Goal: Use online tool/utility: Utilize a website feature to perform a specific function

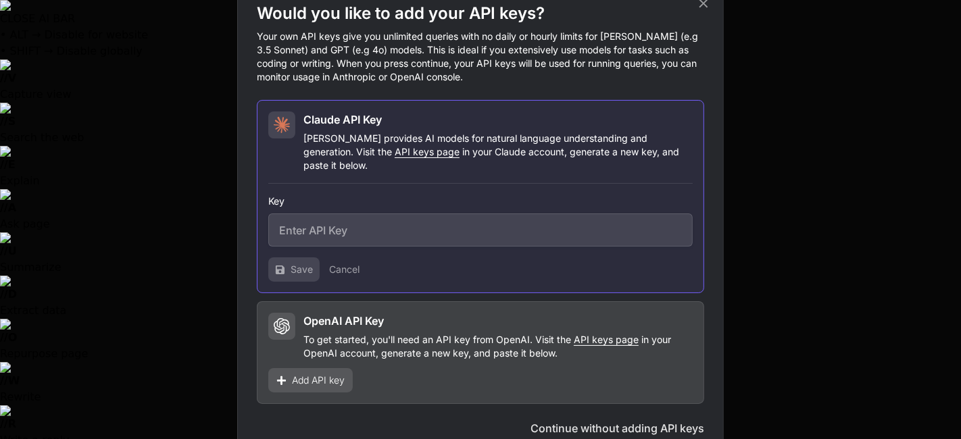
type textarea "x"
click at [365, 239] on input "text" at bounding box center [480, 230] width 424 height 33
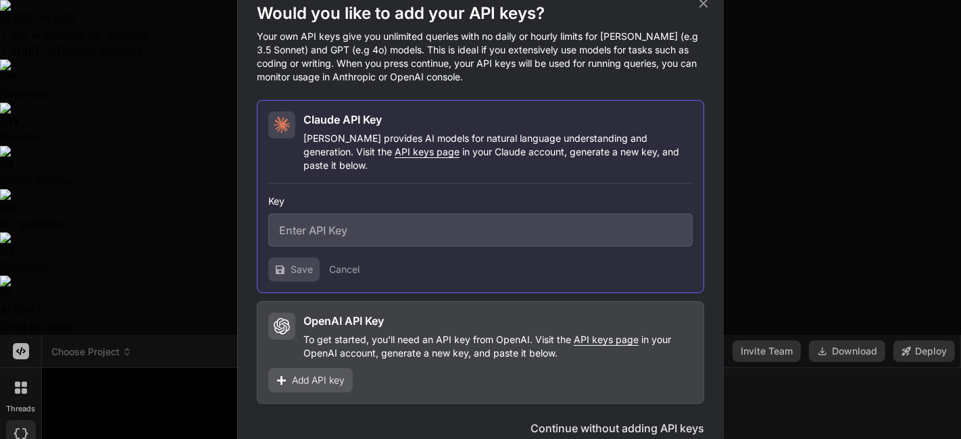
paste input "sk-ant-api03-9I8TYnQXEzJSjXQqEfBc2us5lwPNwhWzI_Jtn-OiOIZc6tTdQhOKxZ-ml6BKsOZBdf…"
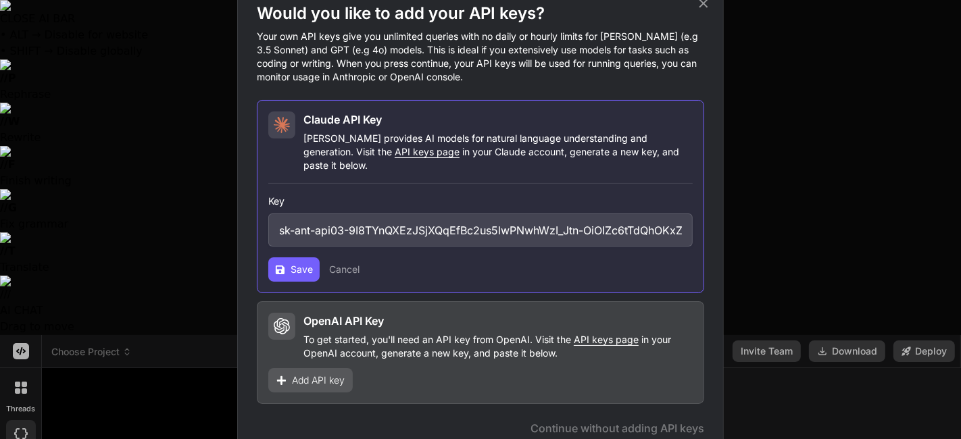
scroll to position [0, 266]
type input "sk-ant-api03-9I8TYnQXEzJSjXQqEfBc2us5lwPNwhWzI_Jtn-OiOIZc6tTdQhOKxZ-ml6BKsOZBdf…"
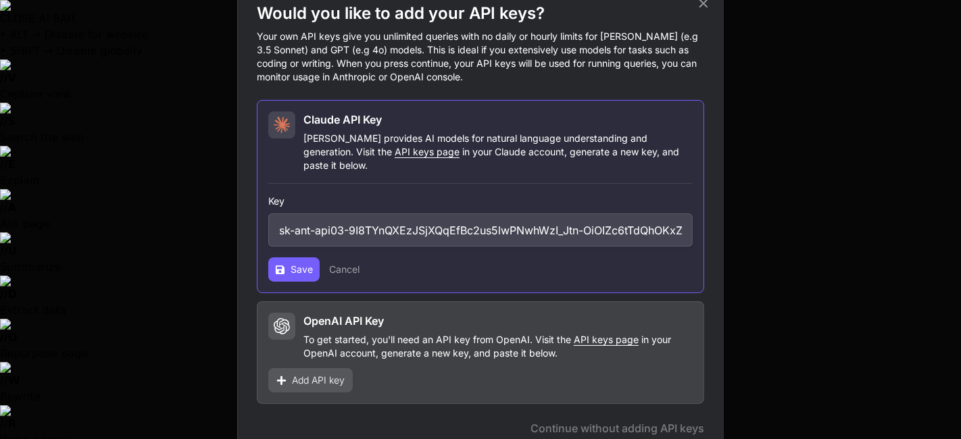
click at [326, 374] on span "Add API key" at bounding box center [318, 381] width 53 height 14
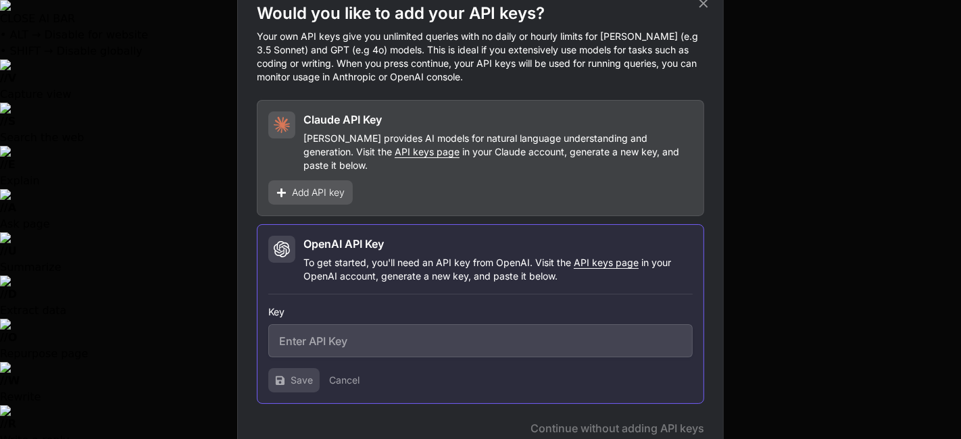
click at [389, 337] on input "text" at bounding box center [480, 340] width 424 height 33
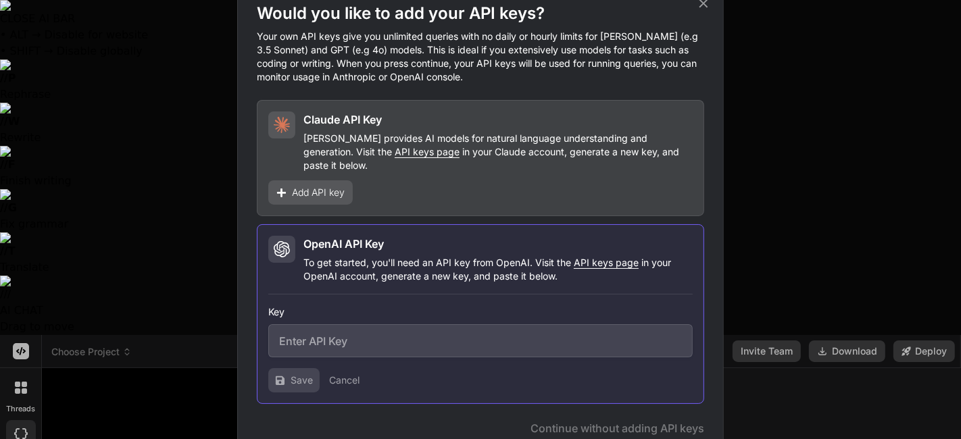
paste input "sk-proj-pSXf1oCgHJXt1iz9Sqpj24237Fyn15XRUTu3EBvDiIfSOzZnSOF4V7FwUEmSR2a7qKEte_t…"
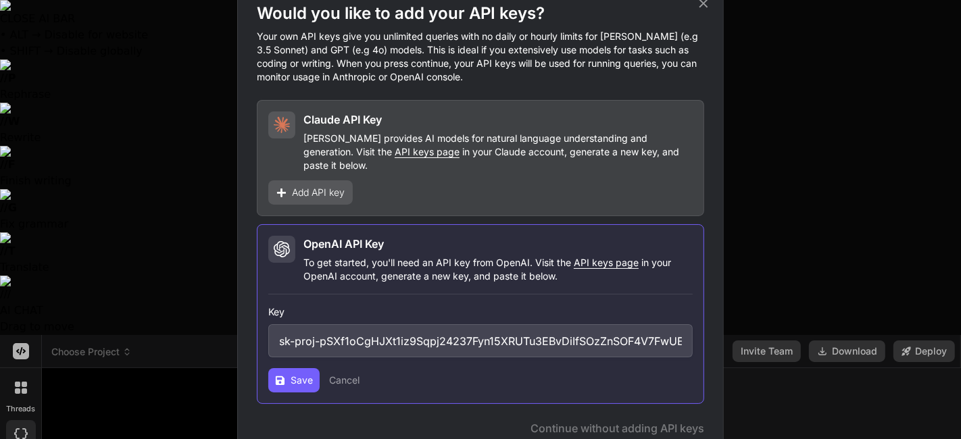
scroll to position [0, 629]
type input "sk-proj-pSXf1oCgHJXt1iz9Sqpj24237Fyn15XRUTu3EBvDiIfSOzZnSOF4V7FwUEmSR2a7qKEte_t…"
click at [270, 376] on button "Save" at bounding box center [293, 380] width 51 height 24
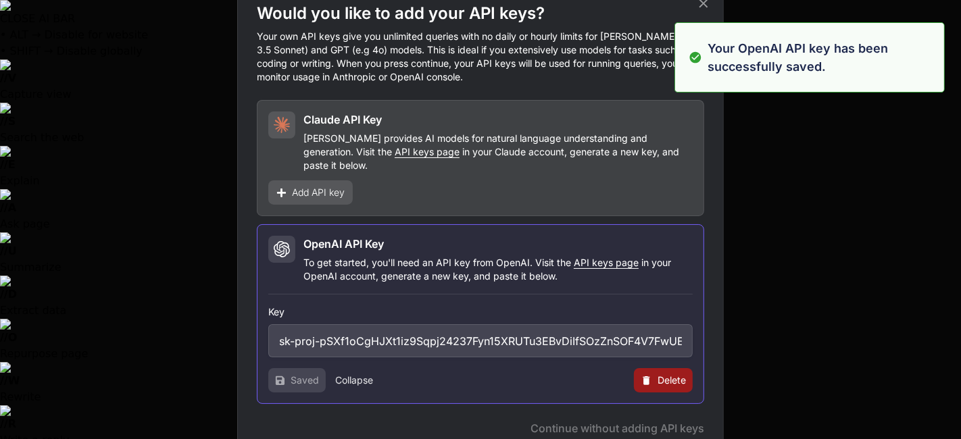
type textarea "x"
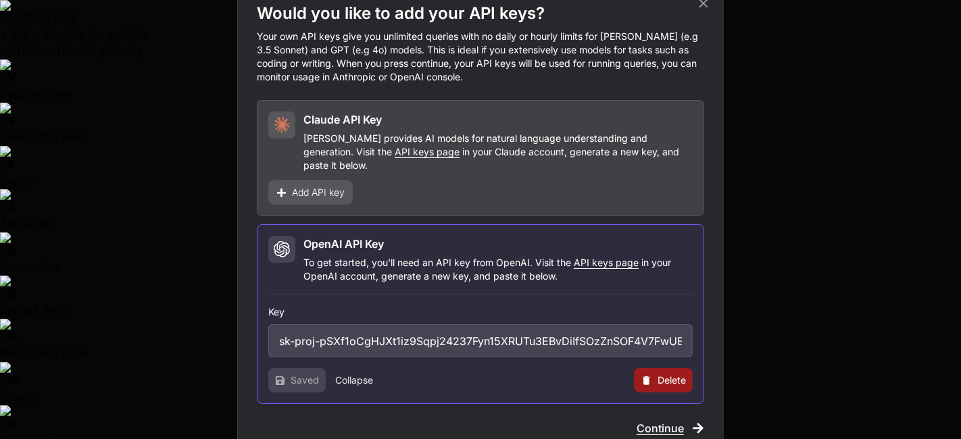
click at [322, 187] on span "Add API key" at bounding box center [318, 193] width 53 height 14
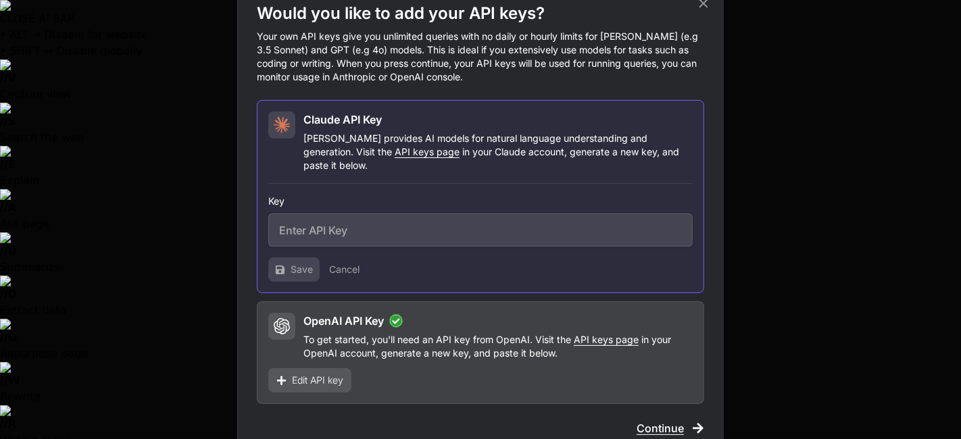
click at [539, 216] on input "text" at bounding box center [480, 230] width 424 height 33
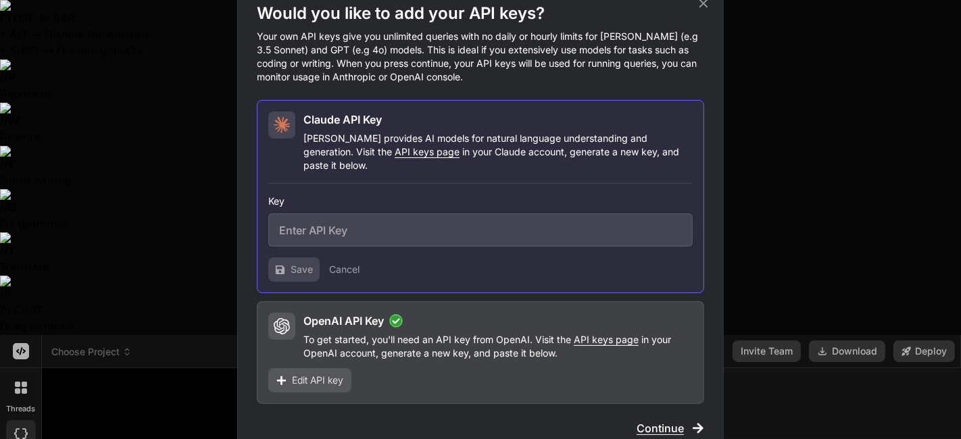
paste input "sk-ant-api03-9I8TYnQXEzJSjXQqEfBc2us5lwPNwhWzI_Jtn-OiOIZc6tTdQhOKxZ-ml6BKsOZBdf…"
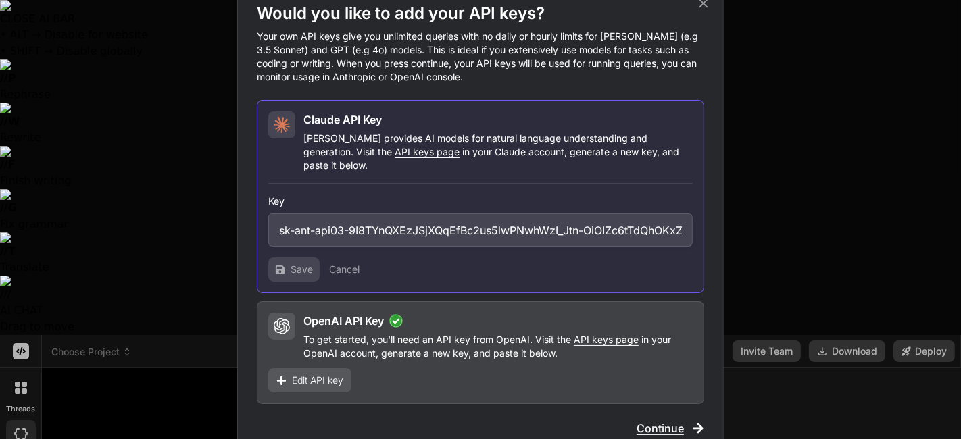
scroll to position [0, 266]
type input "sk-ant-api03-9I8TYnQXEzJSjXQqEfBc2us5lwPNwhWzI_Jtn-OiOIZc6tTdQhOKxZ-ml6BKsOZBdf…"
click at [294, 263] on span "Save" at bounding box center [302, 270] width 22 height 14
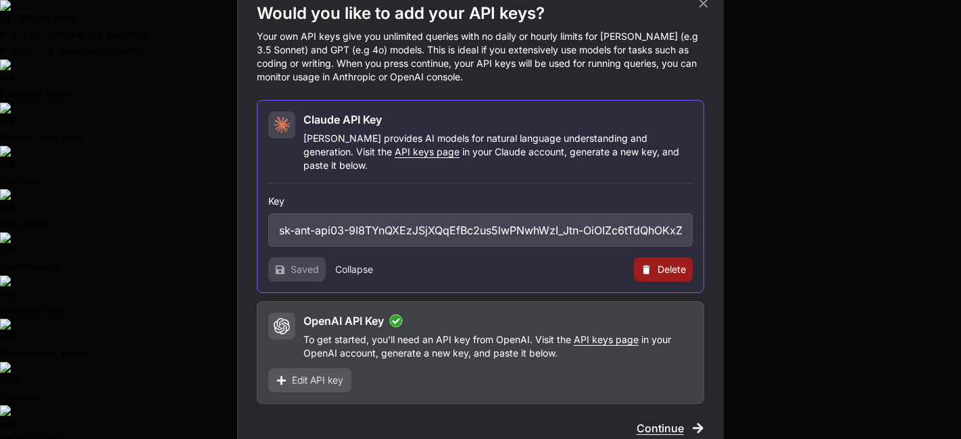
click at [471, 270] on div "Saved Collapse Delete" at bounding box center [480, 269] width 424 height 24
click at [436, 146] on p "[PERSON_NAME] provides AI models for natural language understanding and generat…" at bounding box center [497, 152] width 389 height 41
click at [424, 55] on p "Your own API keys give you unlimited queries with no daily or hourly limits for…" at bounding box center [480, 57] width 447 height 54
click at [179, 93] on div "Would you like to add your API keys? Your own API keys give you unlimited queri…" at bounding box center [480, 219] width 961 height 439
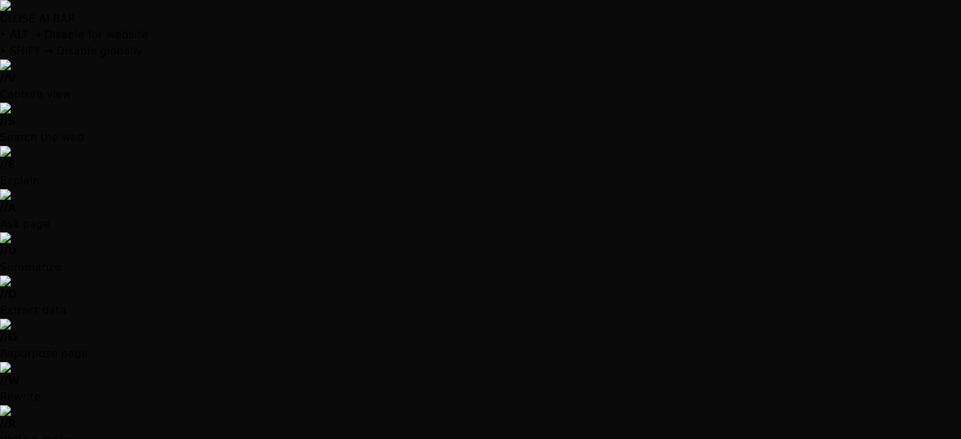
click at [208, 361] on div at bounding box center [480, 219] width 961 height 439
type textarea "x"
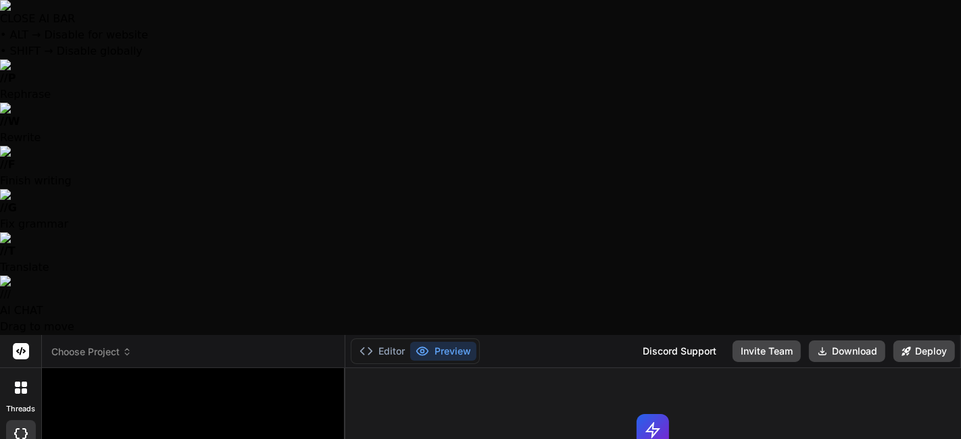
paste textarea "sk-ant-api03-9I8TYnQXEzJSjXQqEfBc2us5lwPNwhWzI_Jtn-OiOIZc6tTdQhOKxZ-ml6BKsOZBdf…"
type textarea "sk-ant-api03-9I8TYnQXEzJSjXQqEfBc2us5lwPNwhWzI_Jtn-OiOIZc6tTdQhOKxZ-ml6BKsOZBdf…"
type textarea "x"
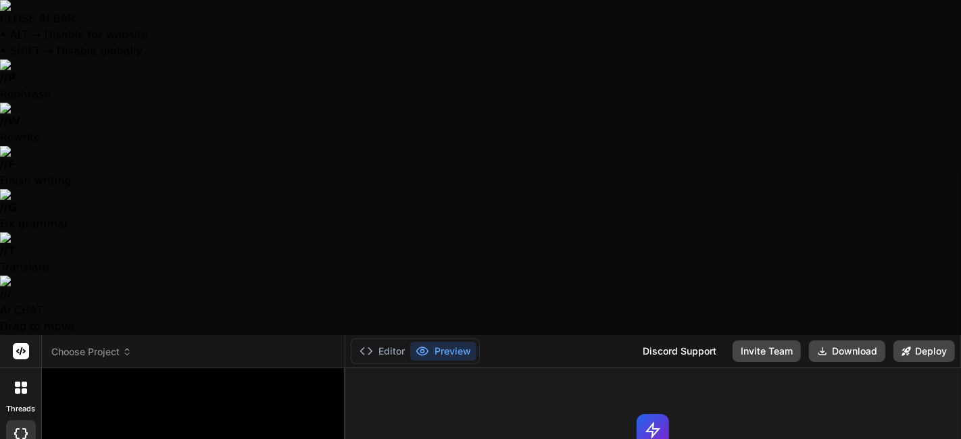
type textarea "sk-ant-api03-9I8TYnQXEzJSjXQqEfBc2us5lwPNwhWzI_Jtn-OiOIZc6tTdQhOKxZ-ml6BKsOZBdf…"
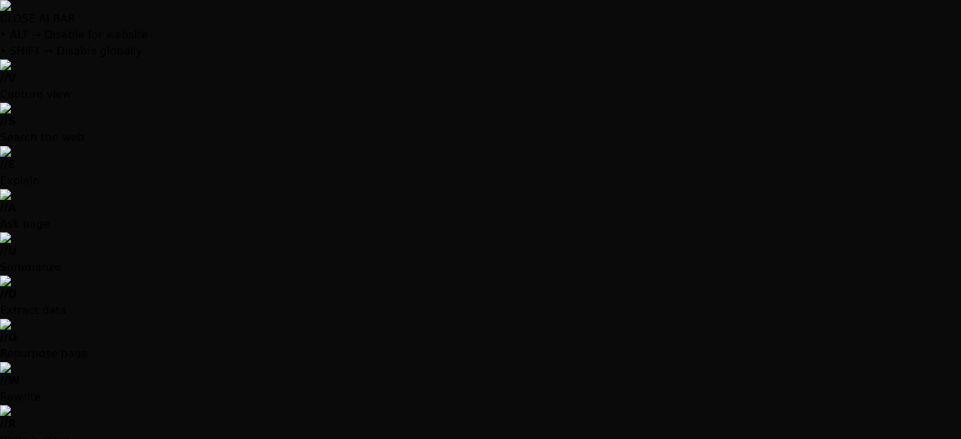
scroll to position [72, 0]
type textarea "x"
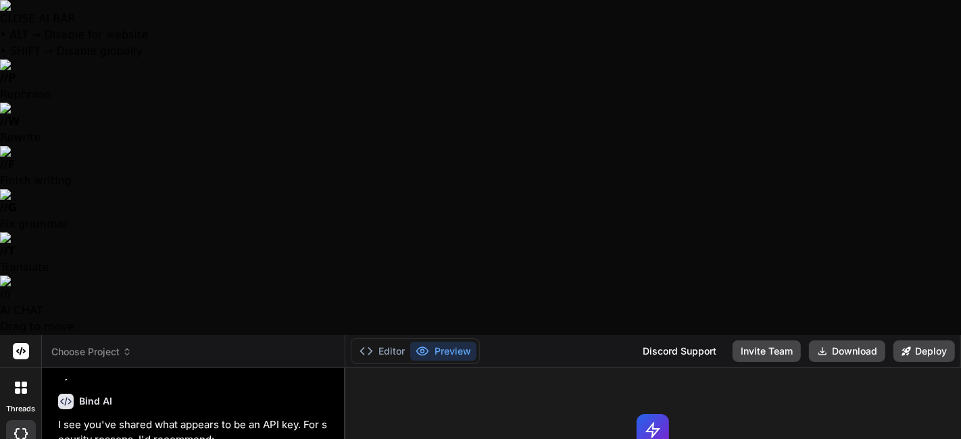
type textarea "s"
type textarea "x"
type textarea "so"
type textarea "x"
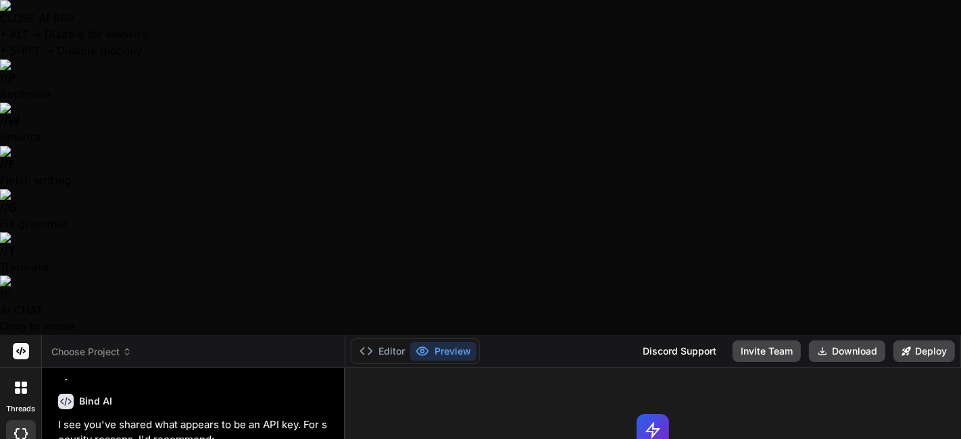
type textarea "sor"
type textarea "x"
type textarea "sorr"
type textarea "x"
type textarea "sorry"
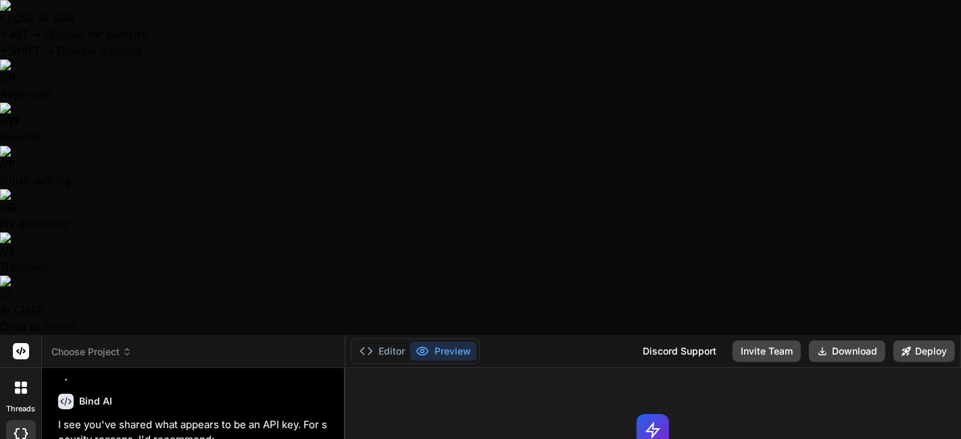
type textarea "x"
type textarea "sorry"
type textarea "x"
type textarea "sorry I"
type textarea "x"
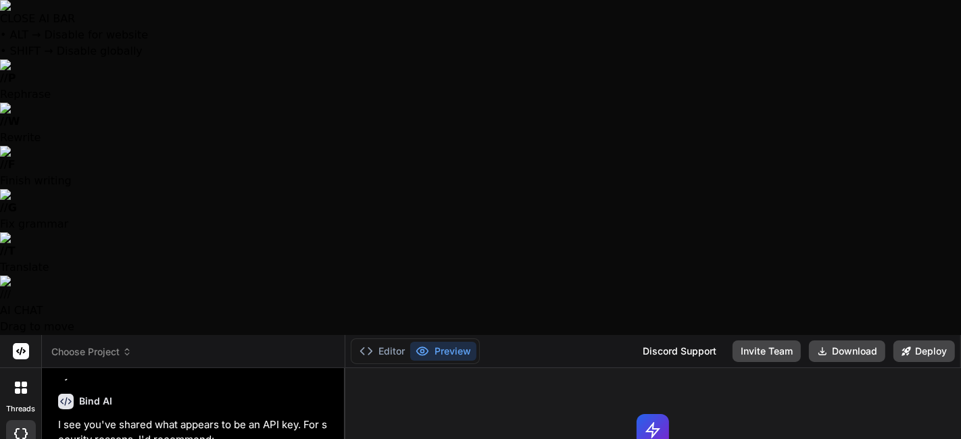
type textarea "sorry I"
type textarea "x"
type textarea "sorry I m"
type textarea "x"
type textarea "sorry I me"
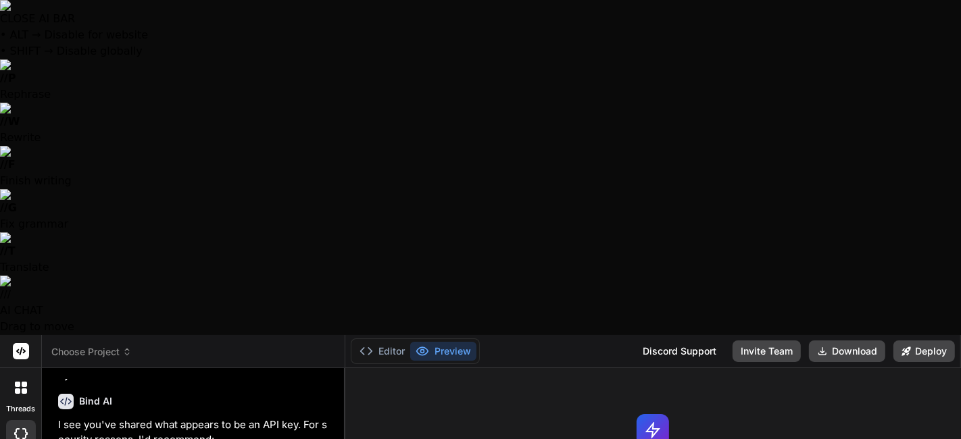
type textarea "x"
type textarea "sorry I mea"
type textarea "x"
type textarea "sorry I mean"
type textarea "x"
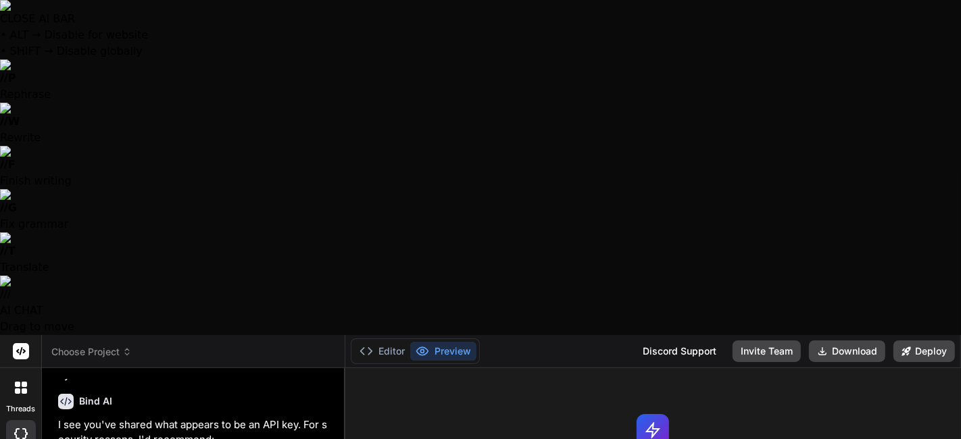
type textarea "sorry I meant"
type textarea "x"
type textarea "sorry I meant"
type textarea "x"
type textarea "sorry I meant t"
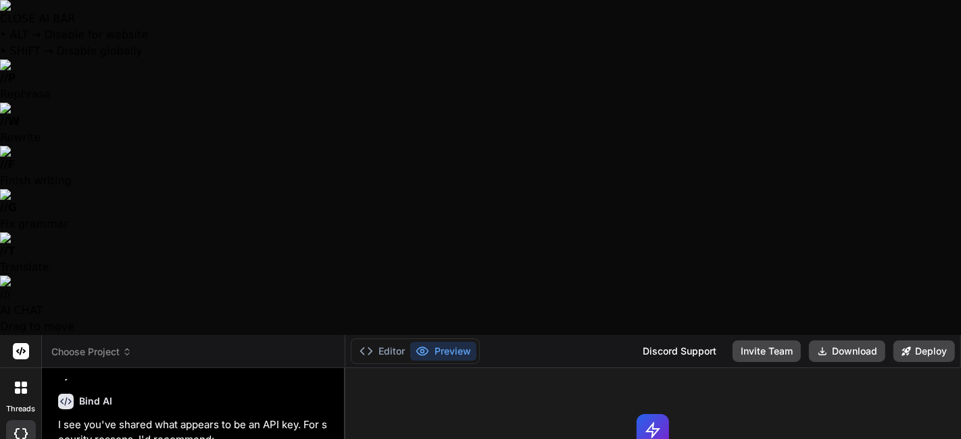
type textarea "x"
type textarea "sorry I meant to"
type textarea "x"
type textarea "sorry I meant to"
type textarea "x"
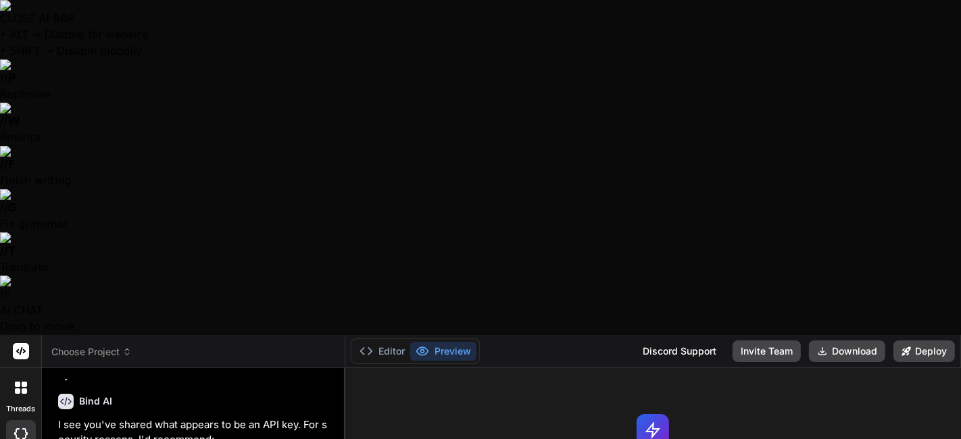
type textarea "sorry I meant to s"
type textarea "x"
type textarea "sorry I meant to sa"
type textarea "x"
type textarea "sorry I meant to say"
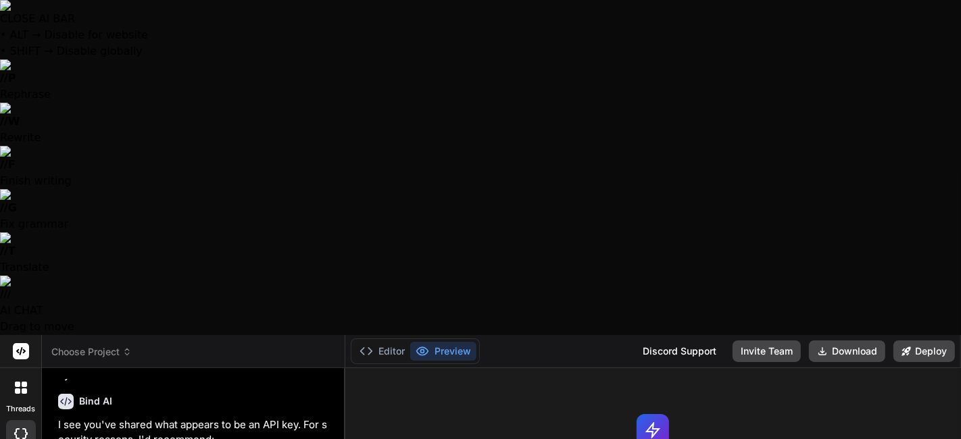
type textarea "x"
type textarea "sorry I meant to say:"
type textarea "x"
type textarea "sorry I meant to say:"
type textarea "x"
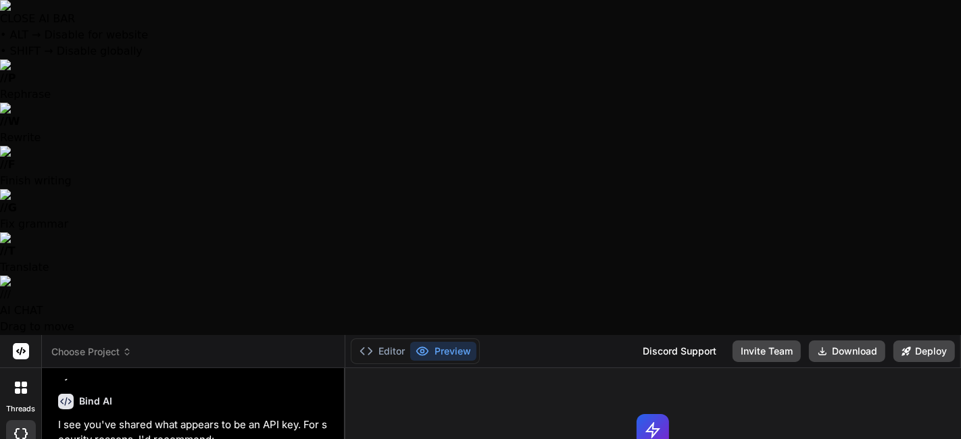
type textarea "sorry I meant to say:"
type textarea "x"
type textarea "sorry I meant to say:"
type textarea "x"
type textarea "sorry I meant to say:"
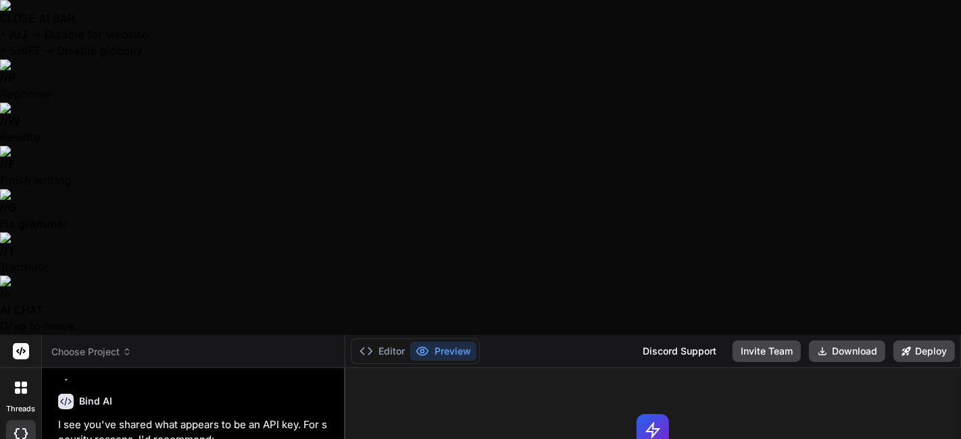
type textarea "x"
type textarea "sorry I meant to say:"
type textarea "x"
type textarea "sorry I meant to say:"
type textarea "x"
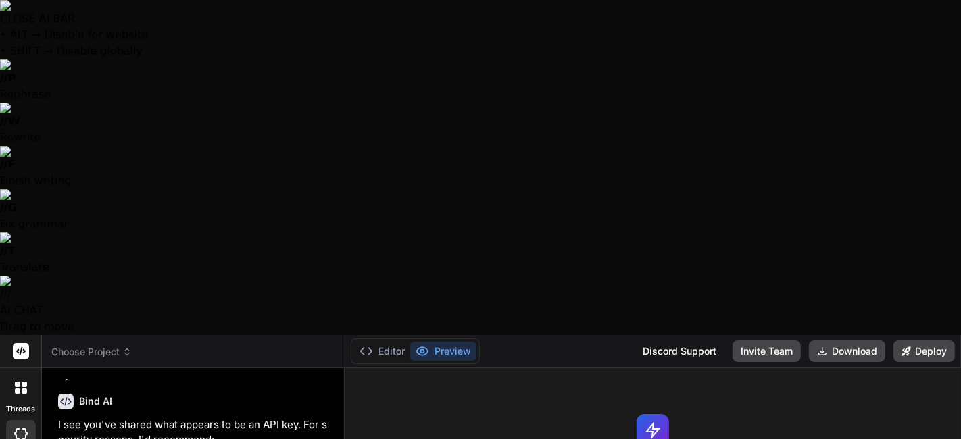
type textarea "sorry I meant to say:"
type textarea "x"
type textarea "sorry I meant to say:"
type textarea "x"
type textarea "sorry I meant to say"
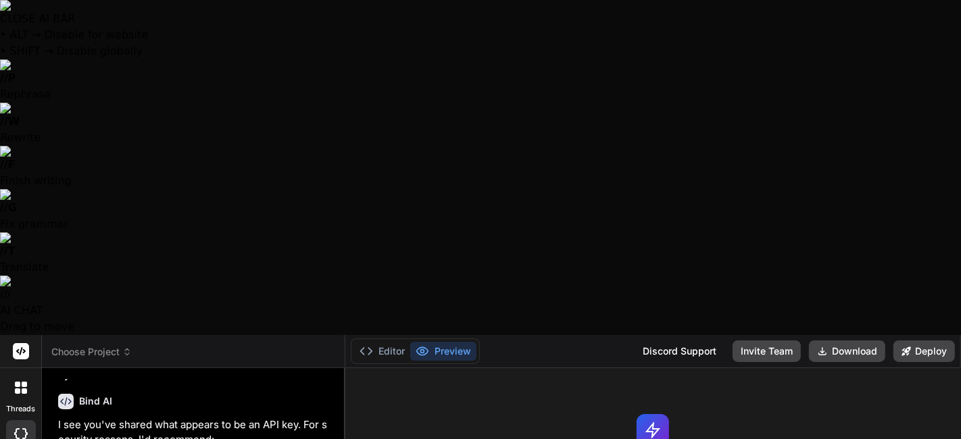
type textarea "x"
type textarea "sorry I meant to sa"
type textarea "x"
type textarea "sorry I meant to s"
type textarea "x"
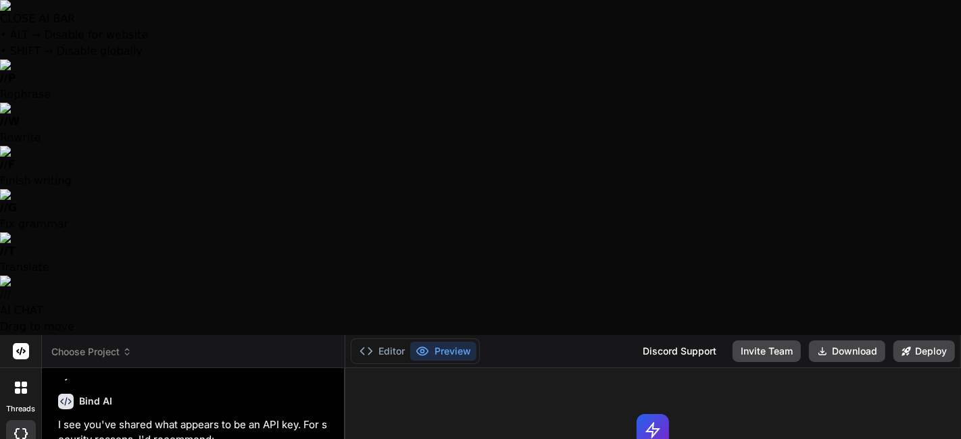
type textarea "sorry I meant to"
type textarea "x"
type textarea "sorry I meant to"
type textarea "x"
type textarea "sorry I meant t"
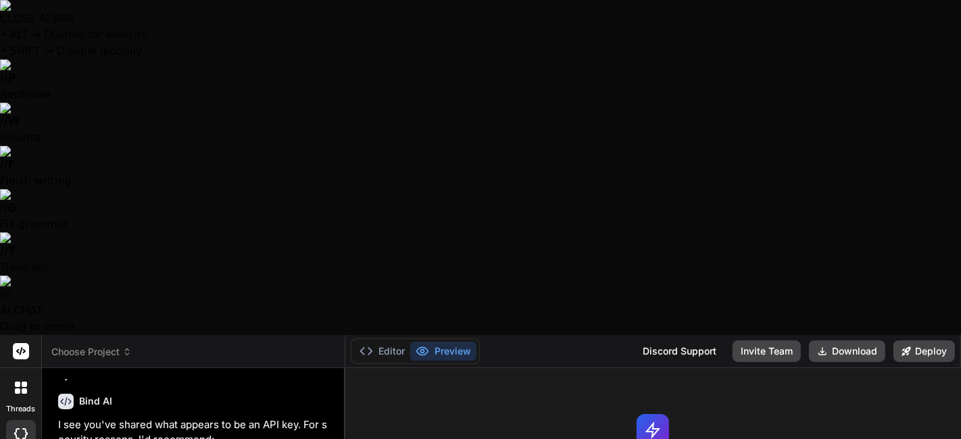
type textarea "x"
type textarea "sorry I meant"
type textarea "x"
type textarea "sorry I meant"
type textarea "x"
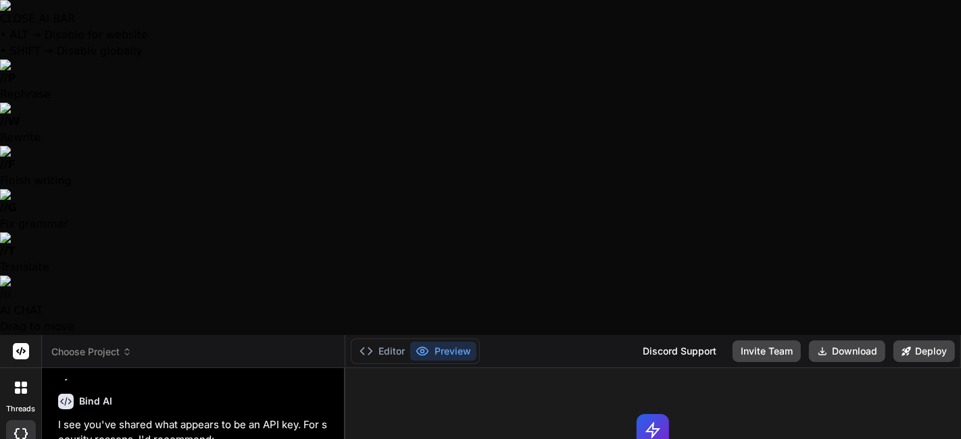
type textarea "sorry I mean"
type textarea "x"
type textarea "sorry I mea"
type textarea "x"
type textarea "sorry I me"
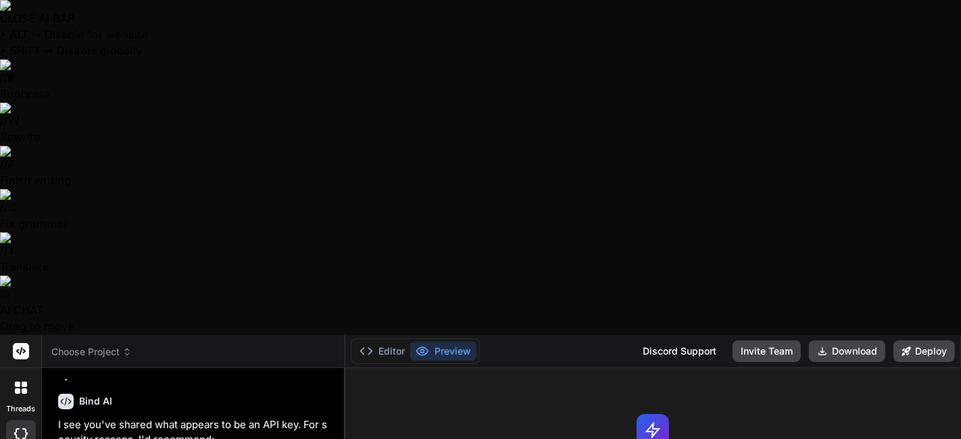
type textarea "x"
type textarea "sorry I m"
type textarea "x"
type textarea "sorry I"
type textarea "x"
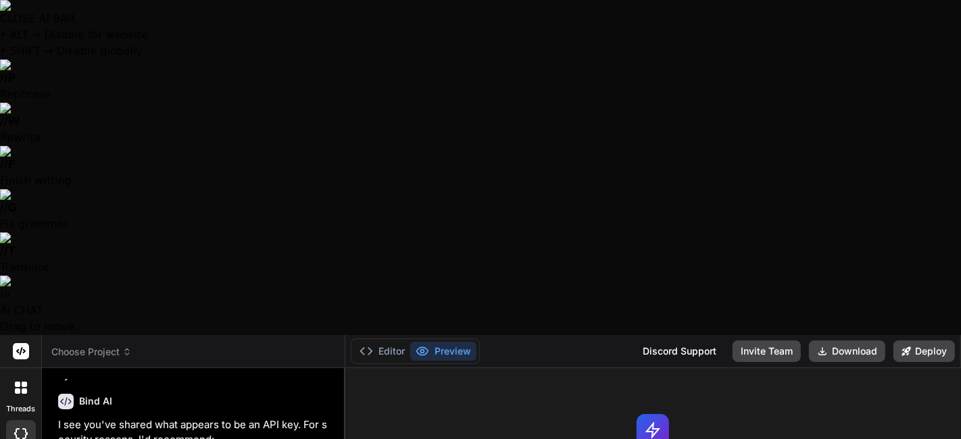
type textarea "sorry I"
type textarea "x"
type textarea "sorry"
type textarea "x"
type textarea "sorry"
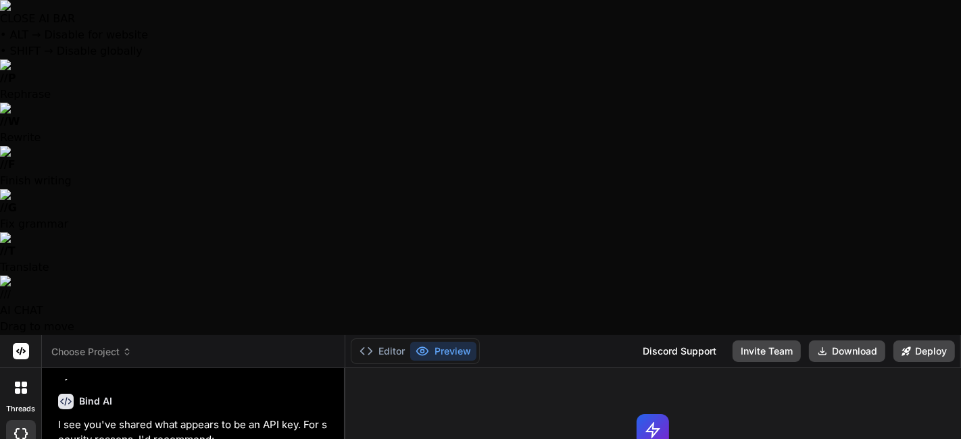
type textarea "x"
type textarea "sorry"
type textarea "x"
type textarea "sorry t"
type textarea "x"
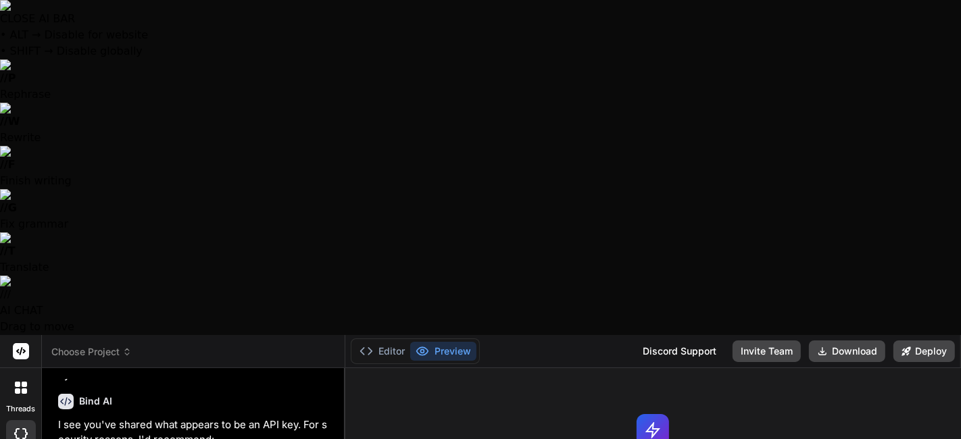
type textarea "sorry th"
type textarea "x"
type textarea "sorry tha"
type textarea "x"
type textarea "sorry that"
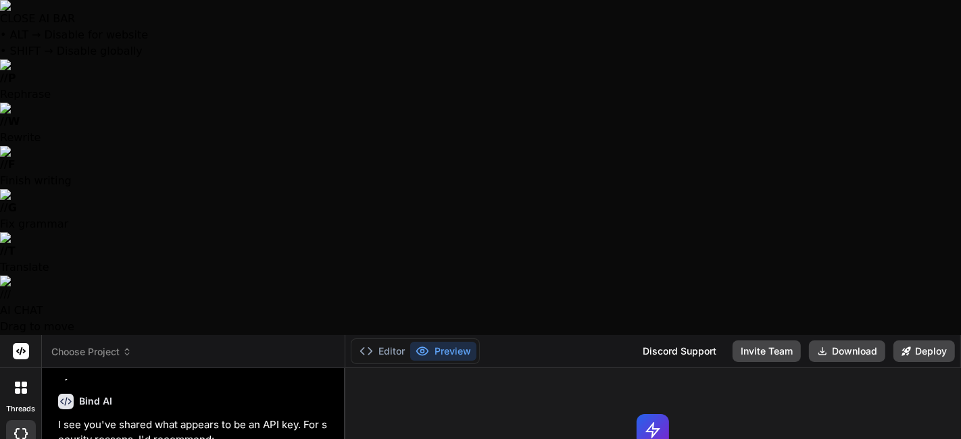
type textarea "x"
type textarea "sorry that"
type textarea "x"
type textarea "sorry that w"
type textarea "x"
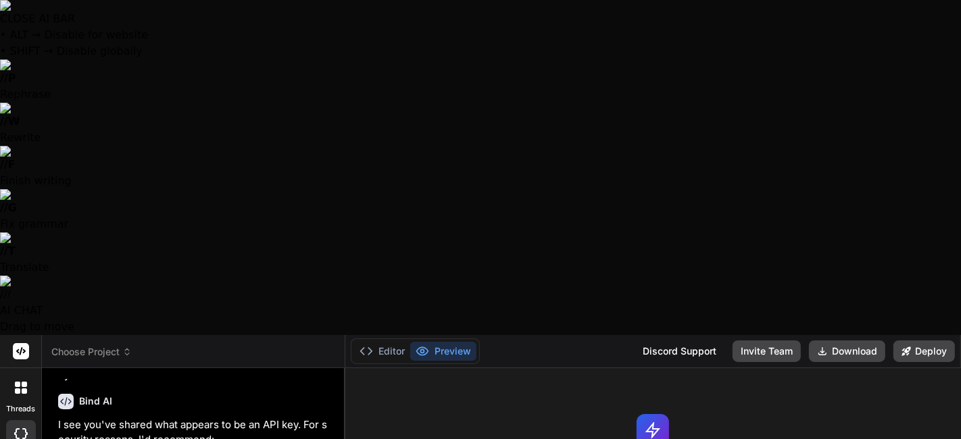
type textarea "sorry that wa"
type textarea "x"
type textarea "sorry that was"
type textarea "x"
type textarea "sorry that was"
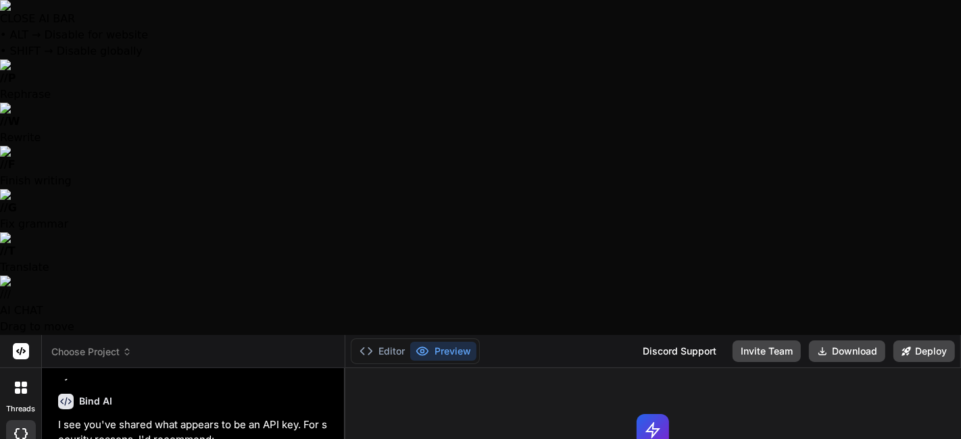
type textarea "x"
type textarea "sorry that was a"
type textarea "x"
type textarea "sorry that was an"
type textarea "x"
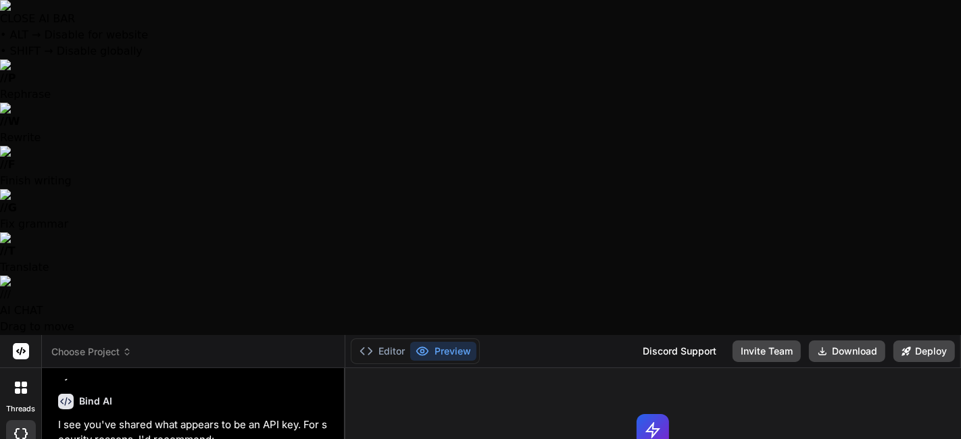
type textarea "sorry that was an"
type textarea "x"
type textarea "sorry that was an a"
type textarea "x"
type textarea "sorry that was an ac"
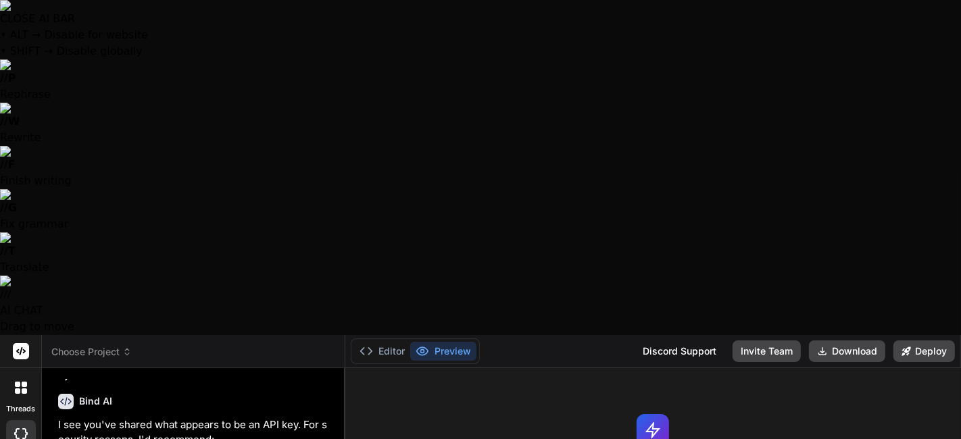
type textarea "x"
type textarea "sorry that was an acc"
type textarea "x"
type textarea "sorry that was an acci"
type textarea "x"
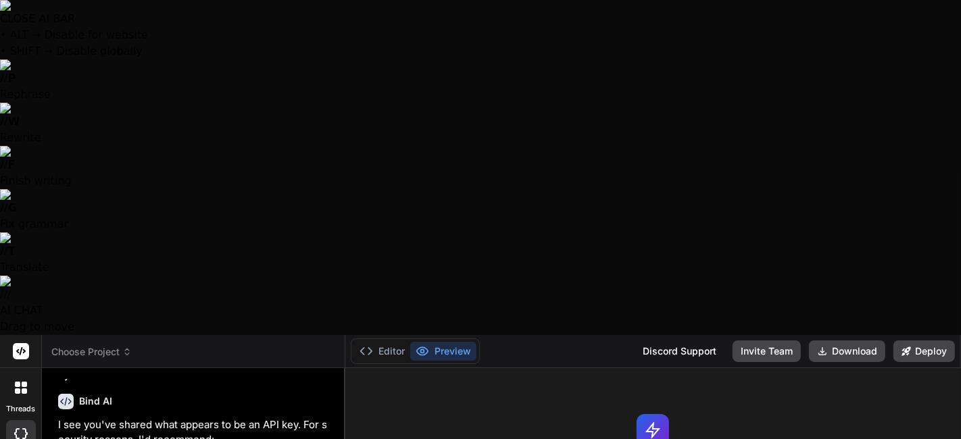
type textarea "sorry that was an accid"
type textarea "x"
type textarea "sorry that was an accide"
type textarea "x"
type textarea "sorry that was an acciden"
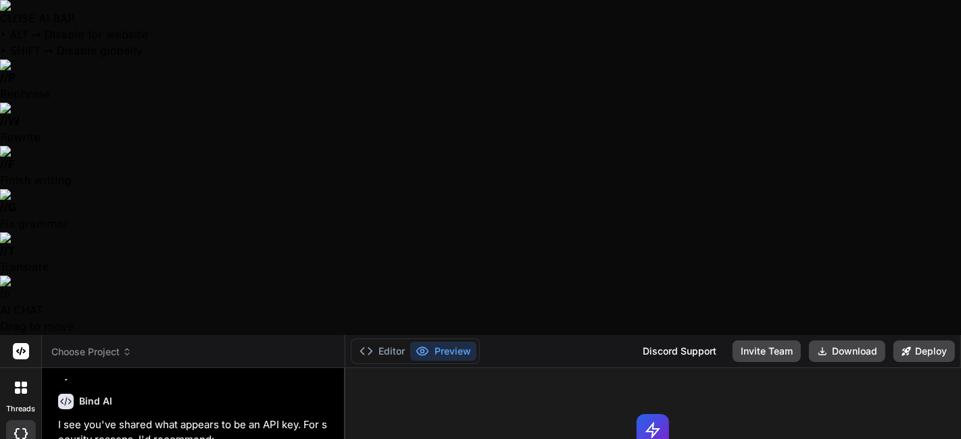
type textarea "x"
type textarea "sorry that was an accident"
type textarea "x"
type textarea "sorry that was an accident."
type textarea "x"
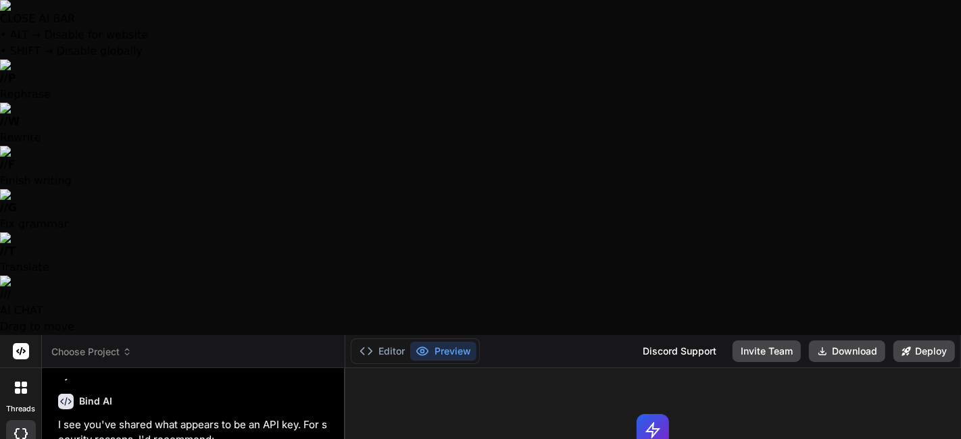
type textarea "sorry that was an accident.."
type textarea "x"
type textarea "sorry that was an accident..."
type textarea "x"
type textarea "sorry that was an accident..."
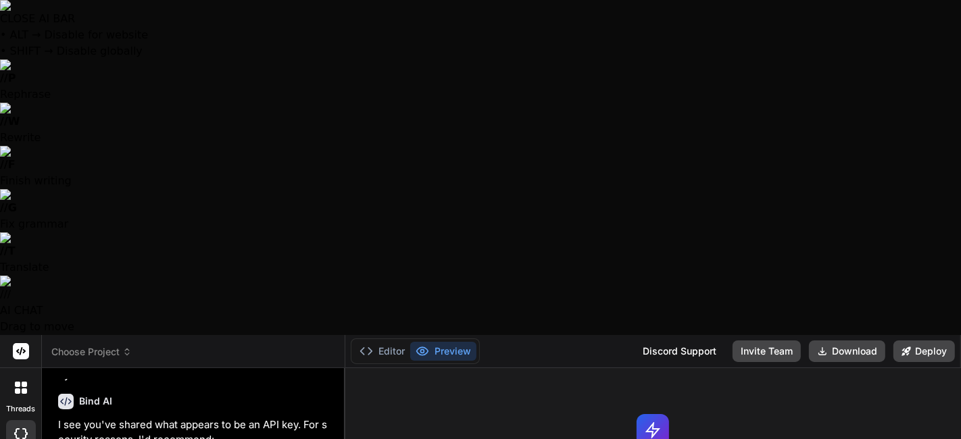
type textarea "x"
paste textarea "Create a [PERSON_NAME]-style kanban board with draggable task cards, multiple c…"
type textarea "sorry that was an accident... Create a [PERSON_NAME]-style kanban board with dr…"
type textarea "x"
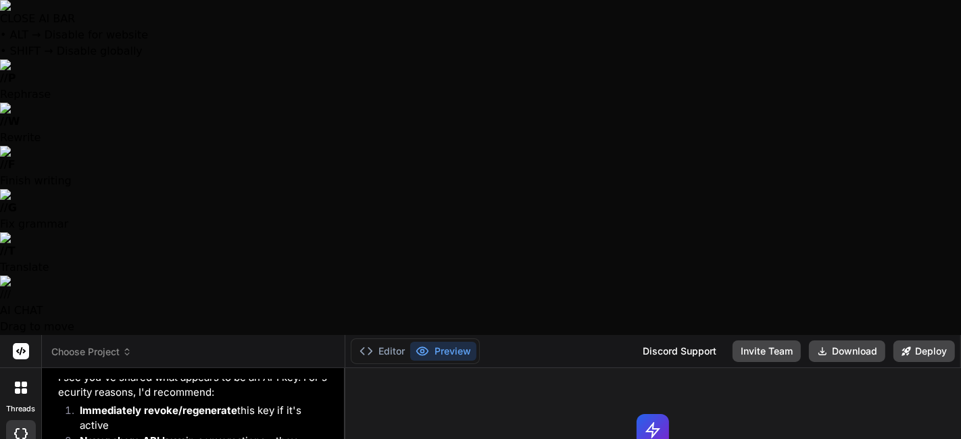
type textarea "sorry that was an accident... Create a [PERSON_NAME]-style kanban board with dr…"
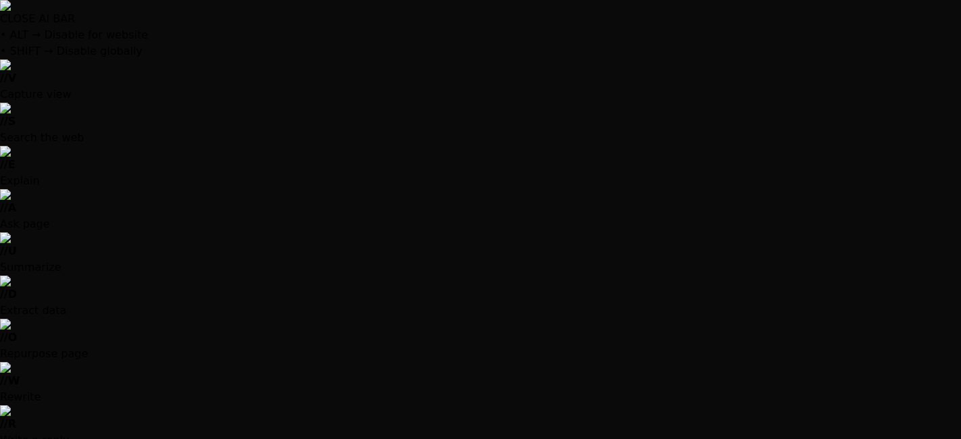
scroll to position [273, 0]
type textarea "x"
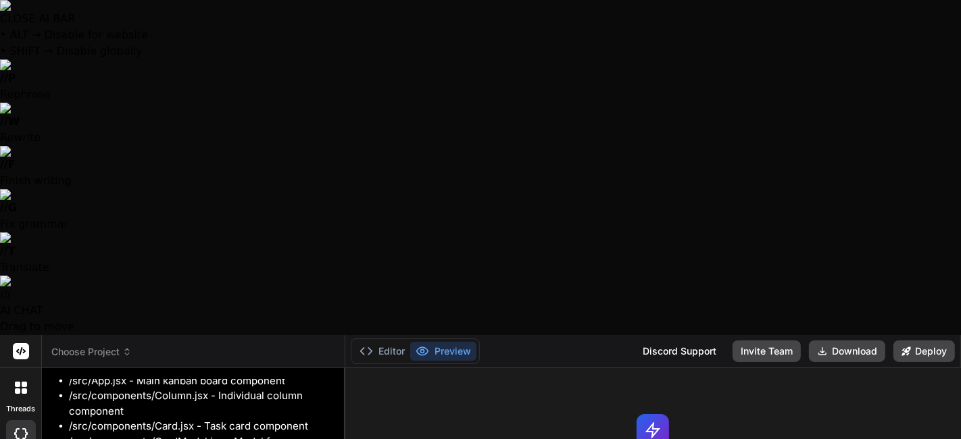
type textarea "y"
type textarea "x"
type textarea "ye"
type textarea "x"
type textarea "yes"
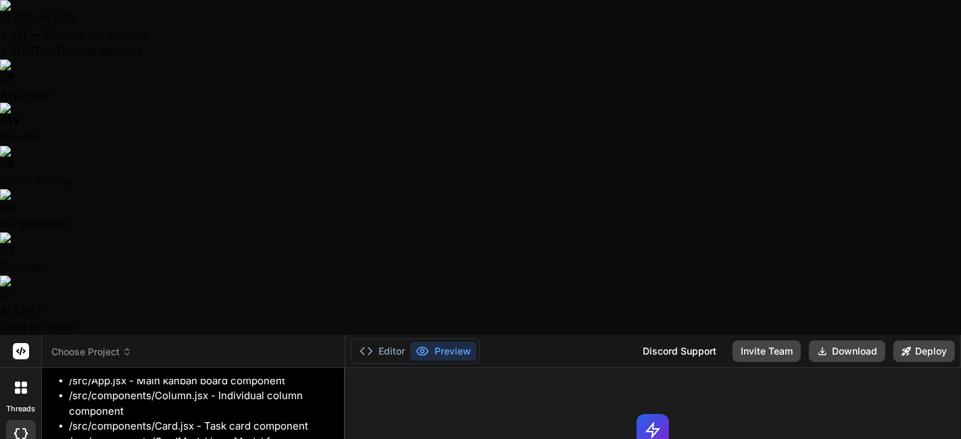
type textarea "x"
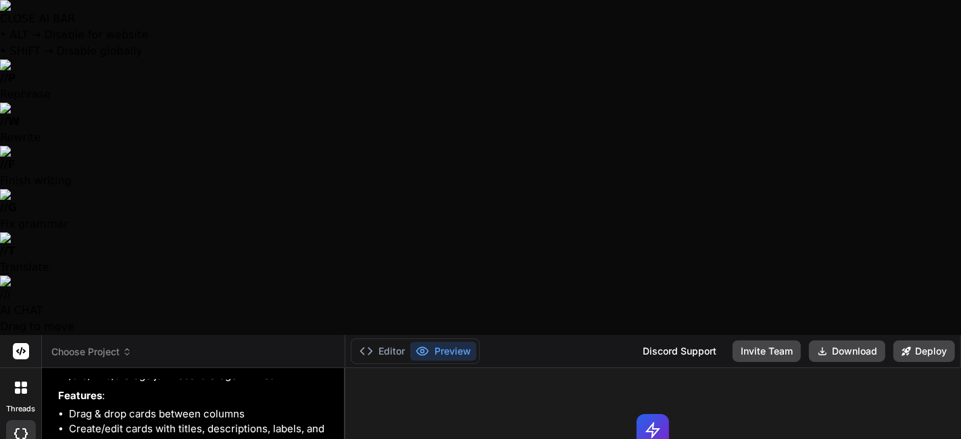
scroll to position [736, 0]
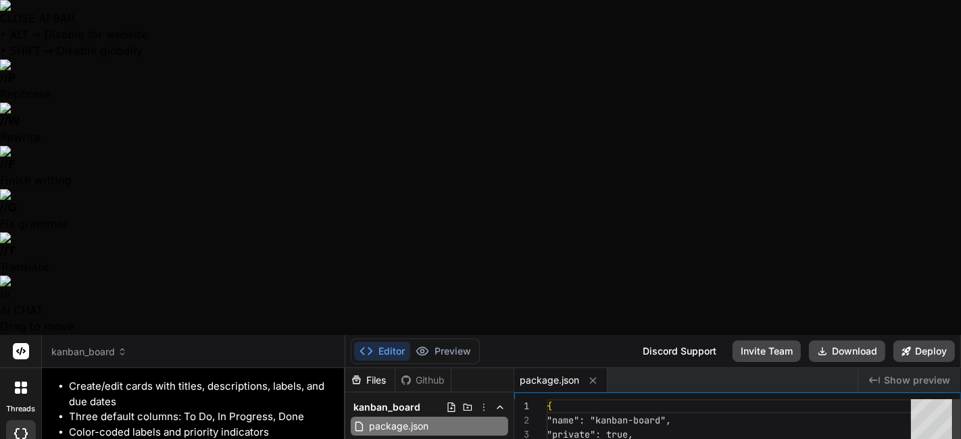
type textarea "x"
type textarea "import { defineConfig } from 'vite' import react from '@vitejs/plugin-react' ex…"
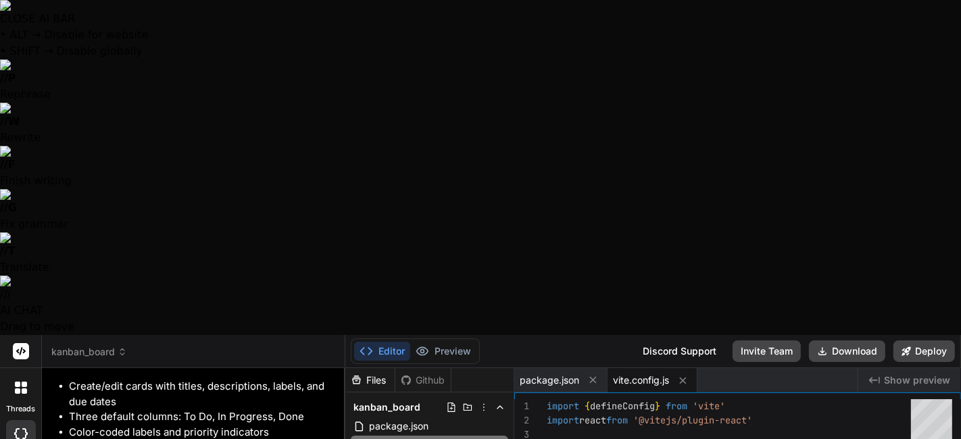
type textarea "x"
type textarea "}"
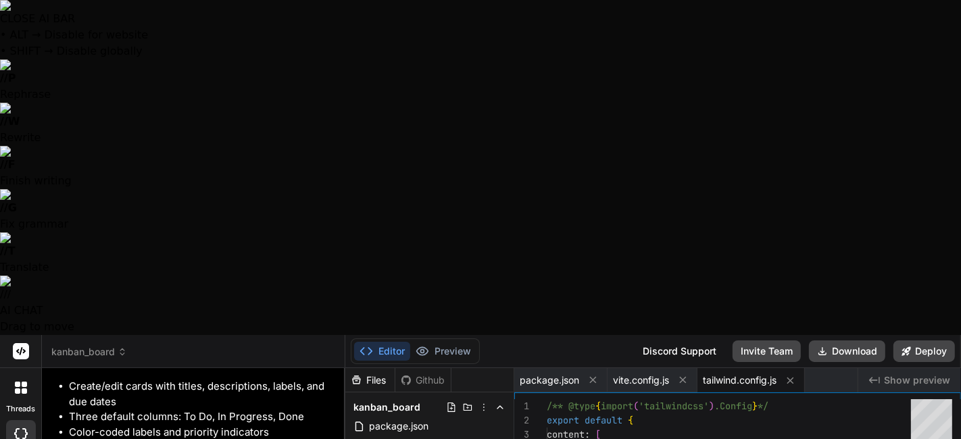
type textarea "x"
type textarea "export default { plugins: { tailwindcss: {}, autoprefixer: {}, }, }"
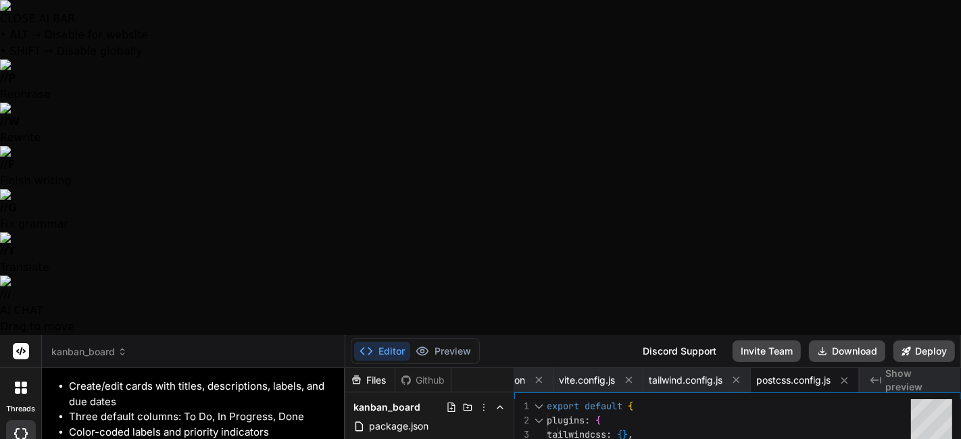
type textarea "x"
type textarea "<div id="root"></div> <script type="module" src="/src/main.jsx"></script> </bod…"
type textarea "x"
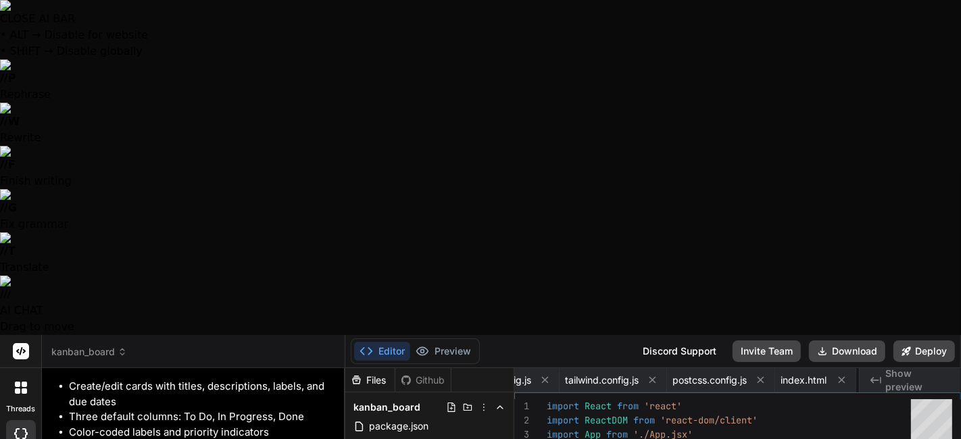
scroll to position [0, 219]
type textarea "x"
type textarea "-webkit-font-smoothing: antialiased; -moz-osx-font-smoothing: grayscale; } * { …"
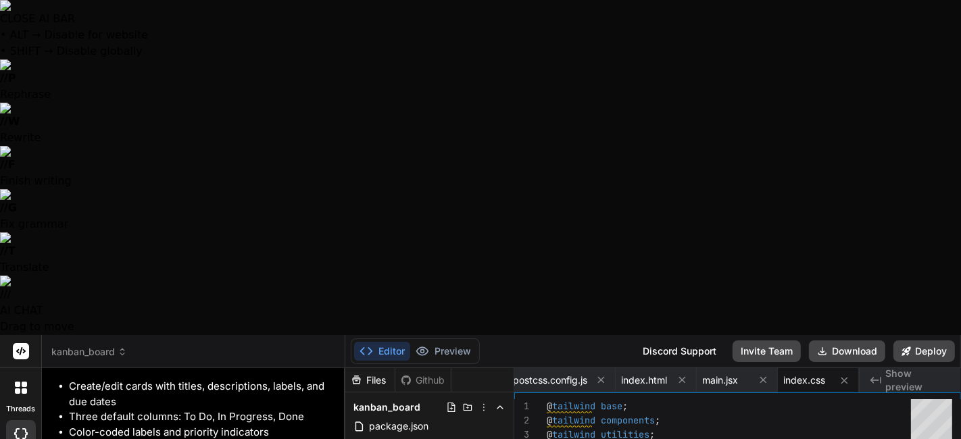
type textarea "x"
type textarea "editingCard={editingCard} /> )} </div> </DndProvider> ); } export default App;"
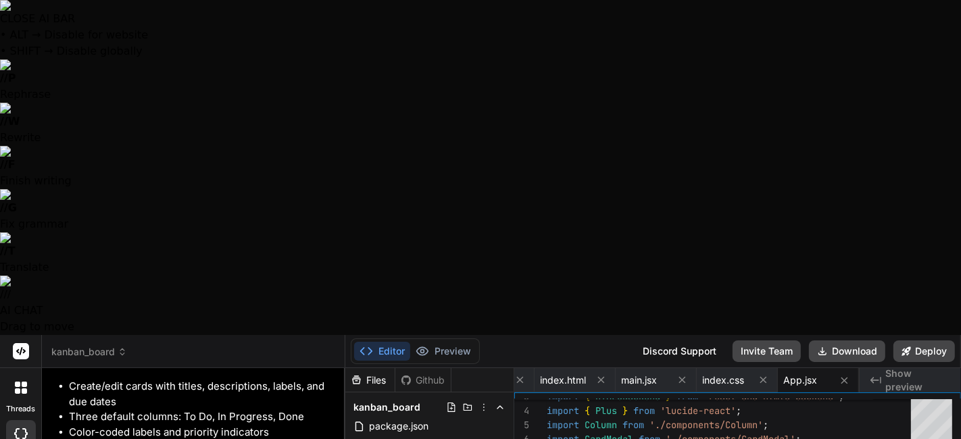
type textarea "x"
type textarea ")} </div> </div> ); }; export default Column;"
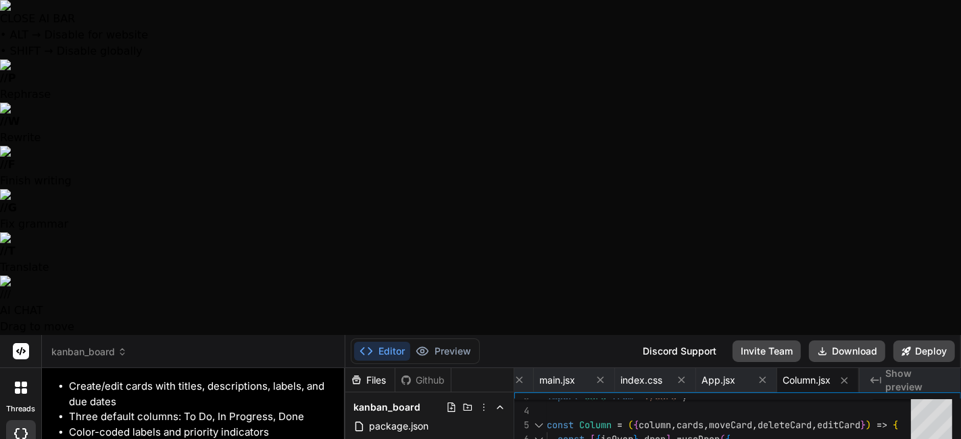
type textarea "x"
type textarea "</div> ); }; export default Card;"
type textarea "x"
type textarea "</button> </div> </form> </div> </div> ); }; export default CardModal;"
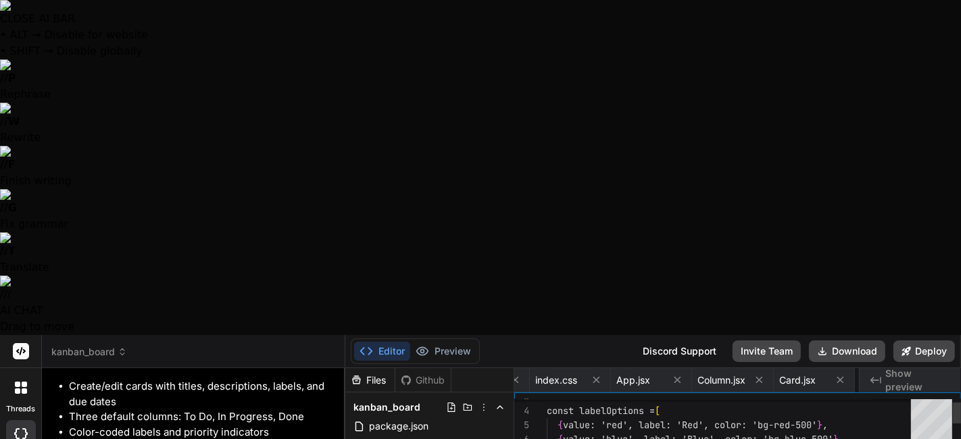
scroll to position [0, 643]
type textarea "x"
type textarea "localStorage.removeItem(key); } catch (error) { console.error('Error clearing d…"
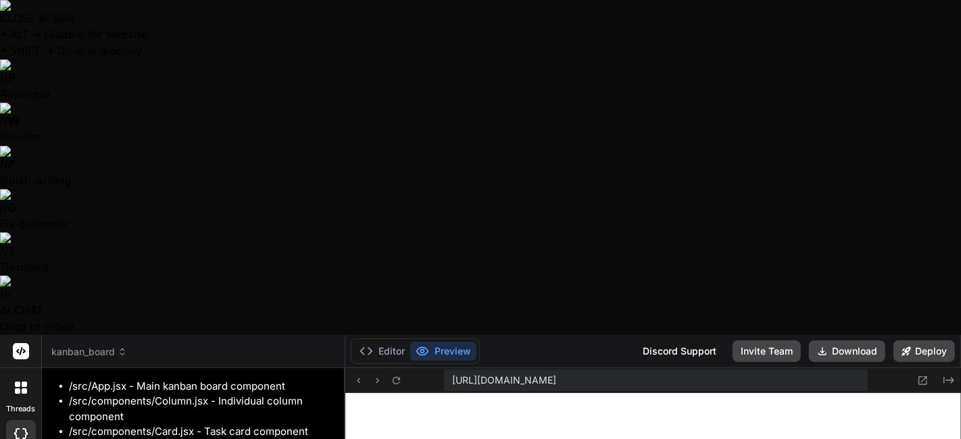
scroll to position [436, 0]
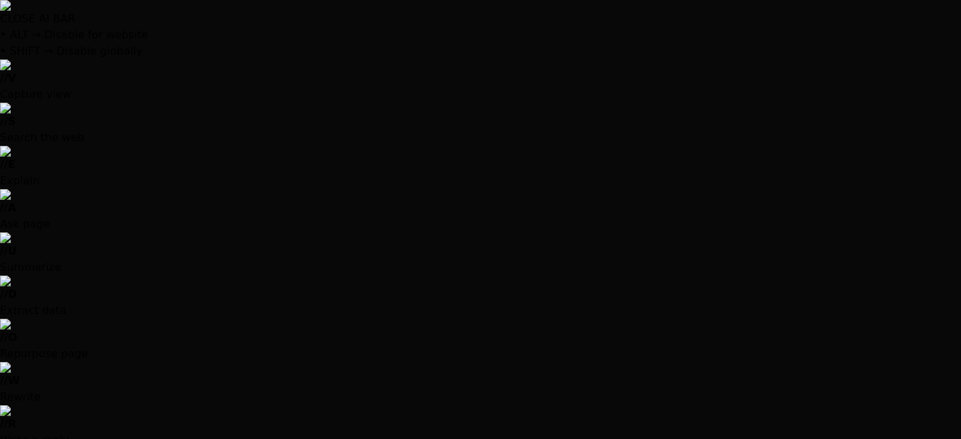
click at [197, 360] on div at bounding box center [480, 219] width 961 height 439
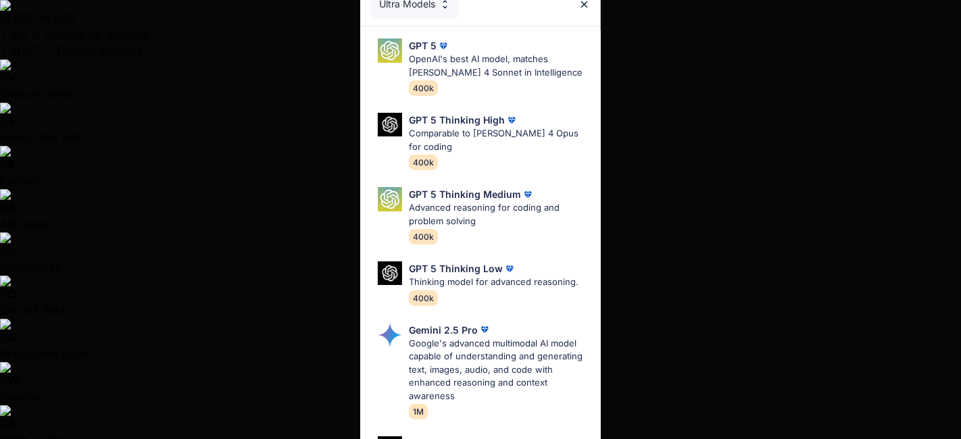
scroll to position [0, 0]
click at [683, 76] on div "Ultra Models GPT 5 OpenAI's best AI model, matches [PERSON_NAME] 4 Sonnet in In…" at bounding box center [480, 219] width 961 height 439
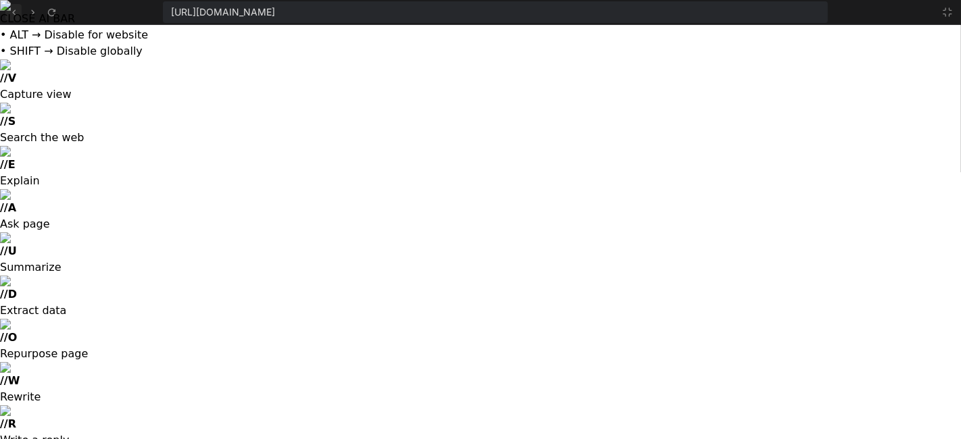
click at [10, 5] on button at bounding box center [13, 12] width 16 height 16
click at [15, 10] on icon at bounding box center [13, 12] width 11 height 11
click at [939, 14] on button at bounding box center [947, 12] width 16 height 16
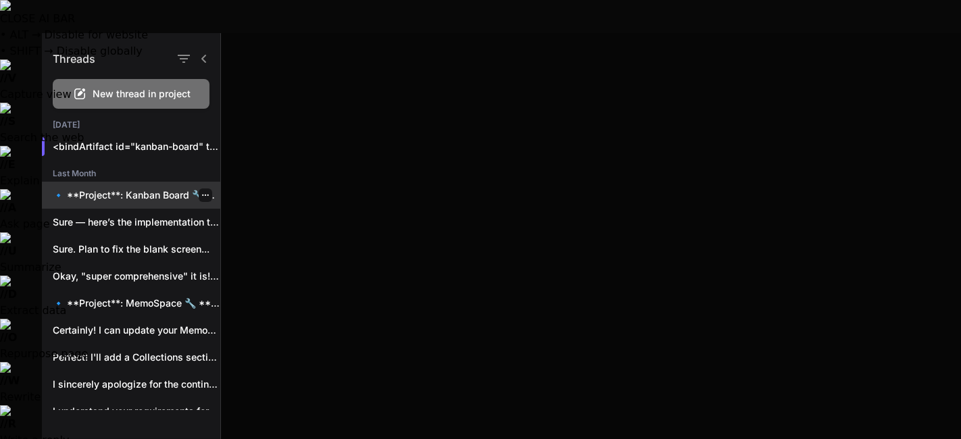
click at [140, 205] on div "🔹 **Project**: Kanban Board 🔧 **Tech Stack**:..." at bounding box center [131, 195] width 178 height 27
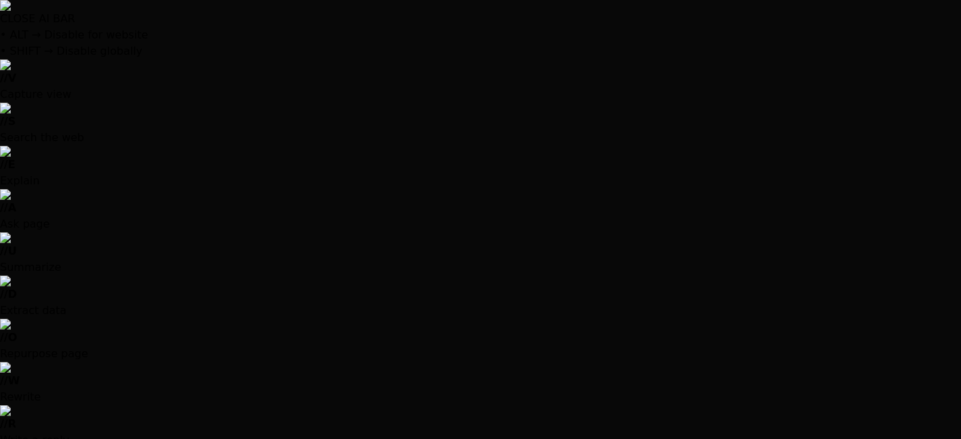
scroll to position [0, 0]
click at [512, 16] on div at bounding box center [480, 219] width 961 height 439
drag, startPoint x: 16, startPoint y: 9, endPoint x: 28, endPoint y: 38, distance: 31.2
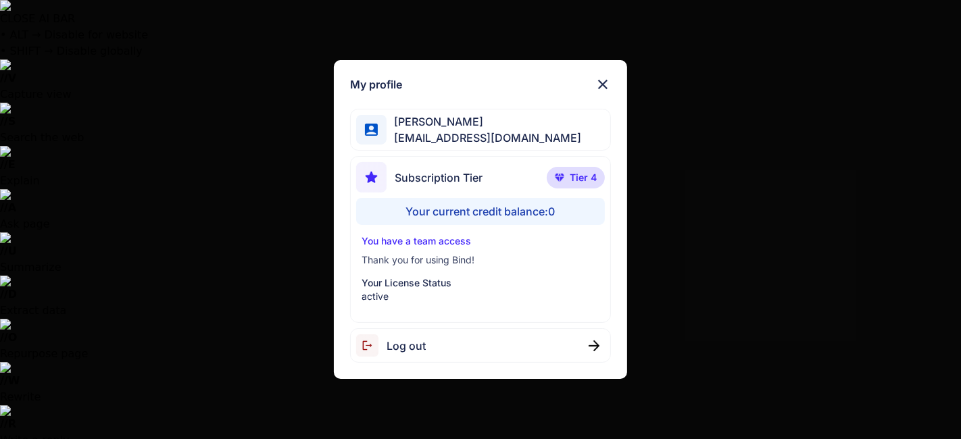
click at [557, 219] on div "Your current credit balance: 0" at bounding box center [480, 211] width 249 height 27
click at [108, 254] on div "My profile [PERSON_NAME] [EMAIL_ADDRESS][DOMAIN_NAME] Subscription Tier Tier 4 …" at bounding box center [480, 219] width 961 height 439
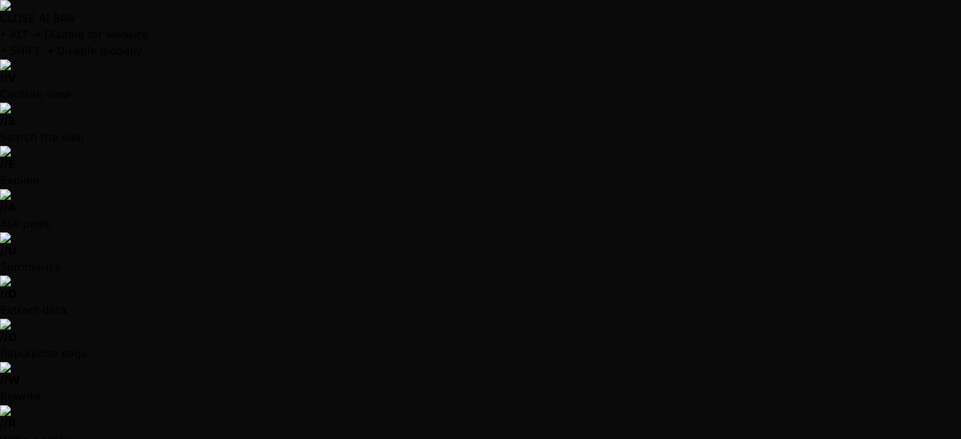
scroll to position [133, 0]
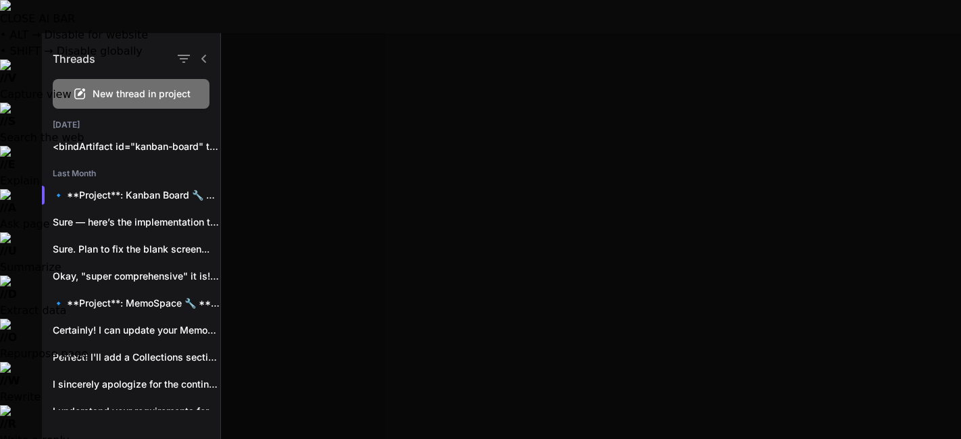
click at [116, 199] on p "🔹 **Project**: Kanban Board 🔧 **Tech Stack**:..." at bounding box center [137, 196] width 168 height 14
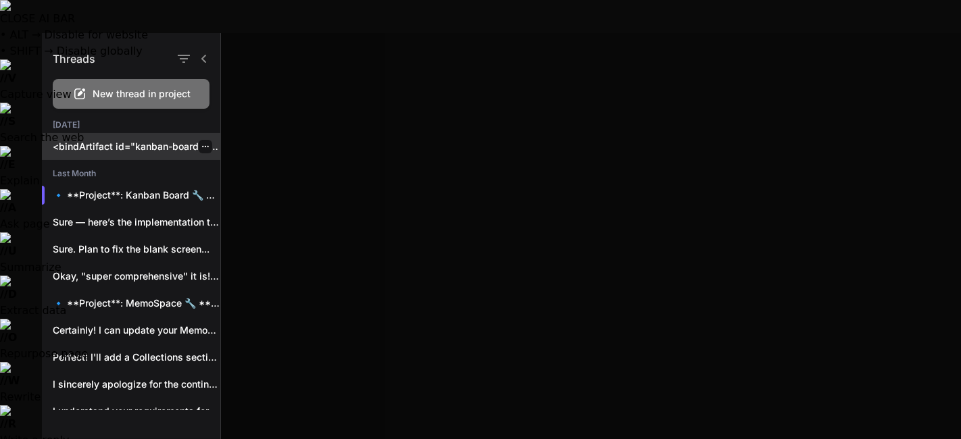
click at [91, 145] on p "<bindArtifact id="kanban-board" title="K..." at bounding box center [137, 147] width 168 height 14
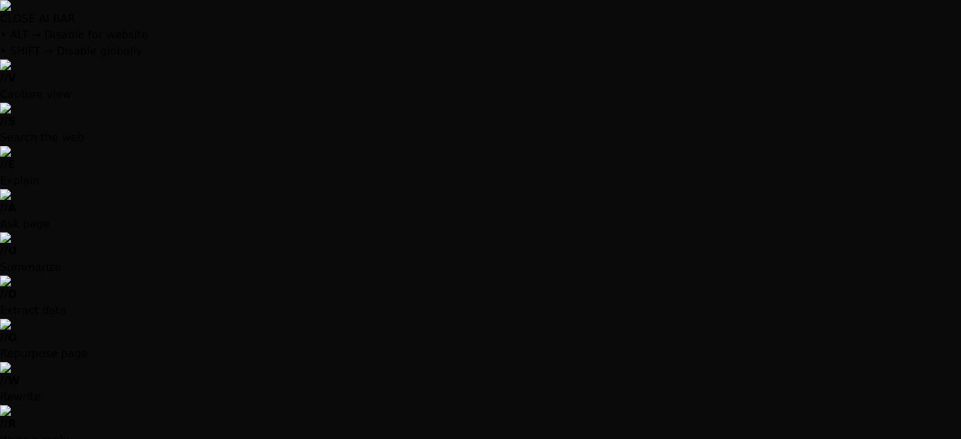
scroll to position [1223, 0]
type textarea "x"
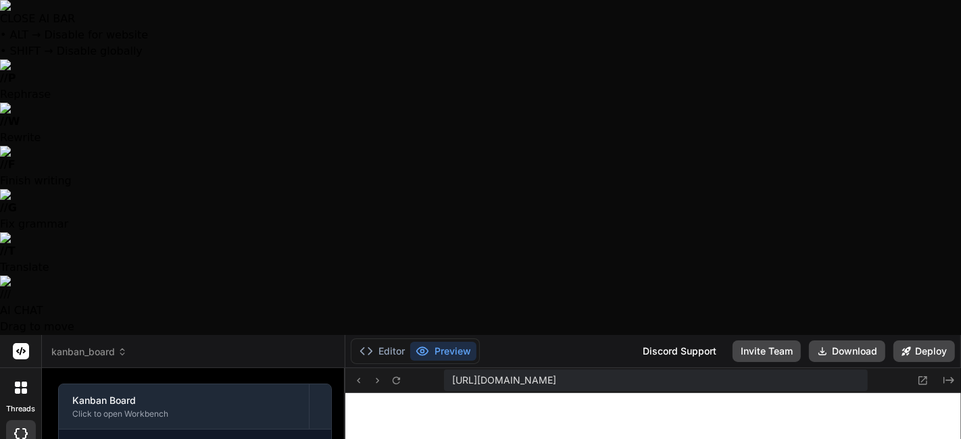
type textarea "hello"
type textarea "x"
type textarea "hello so"
type textarea "x"
type textarea "hello so I"
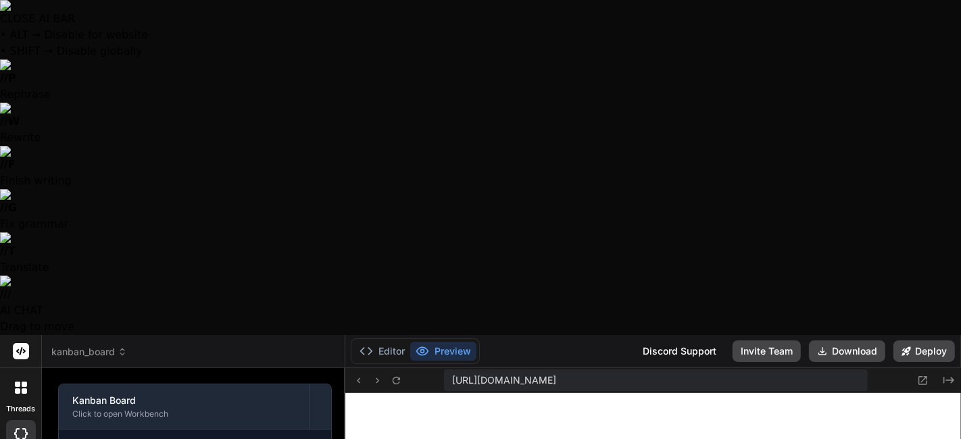
type textarea "x"
type textarea "Hello so I like"
type textarea "x"
type textarea "hello so I like this"
type textarea "x"
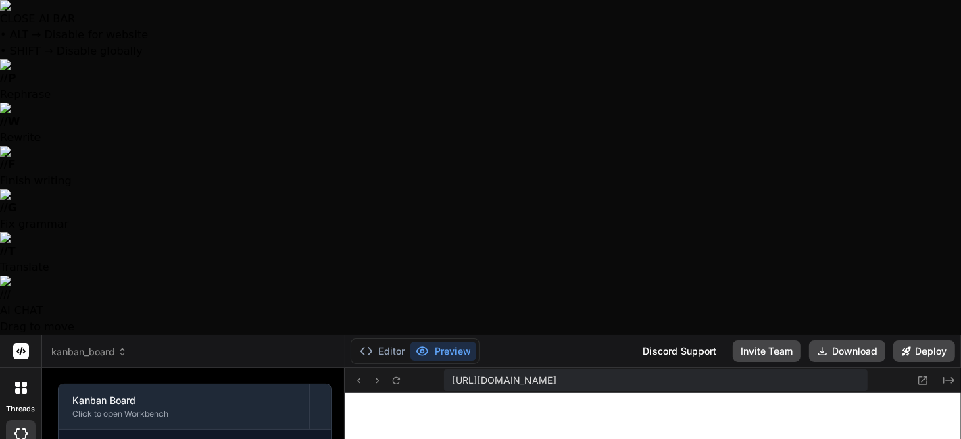
type textarea "Hello so I like"
type textarea "x"
type textarea "hello so I like this"
type textarea "x"
type textarea "hello so I like this lay"
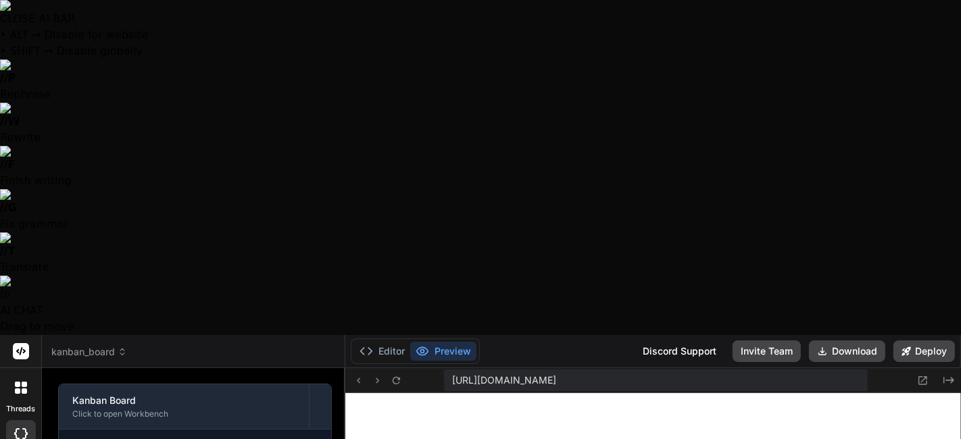
type textarea "x"
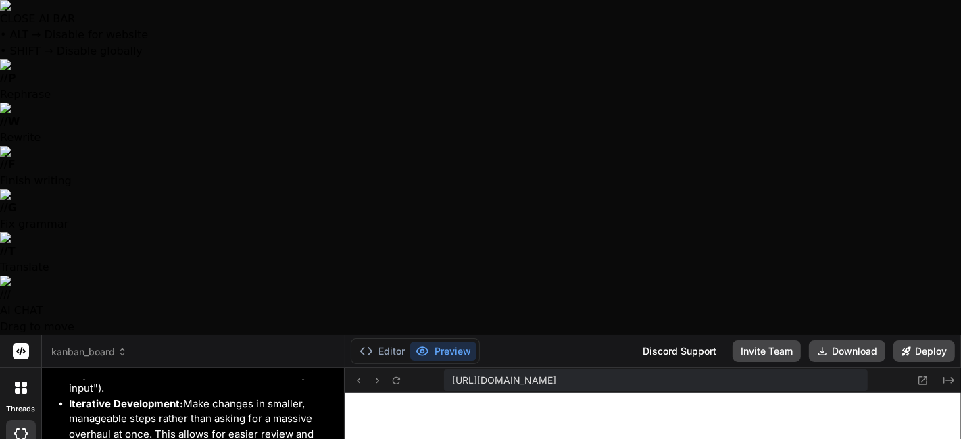
scroll to position [4290, 0]
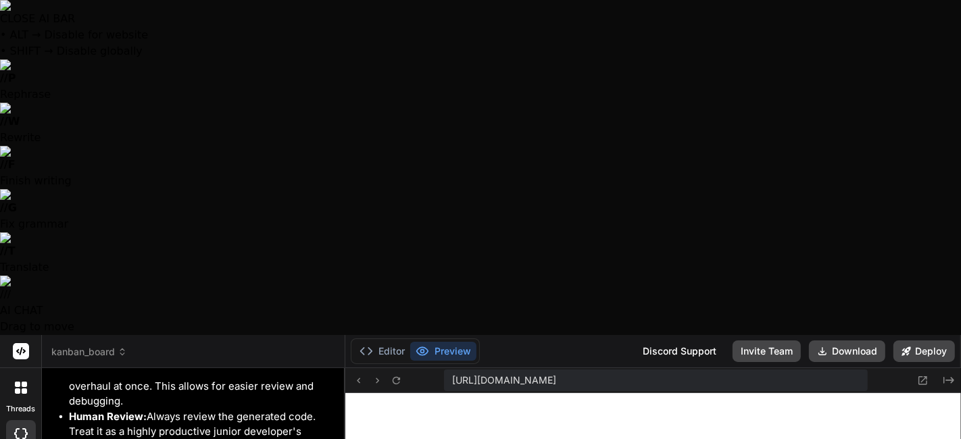
scroll to position [4308, 0]
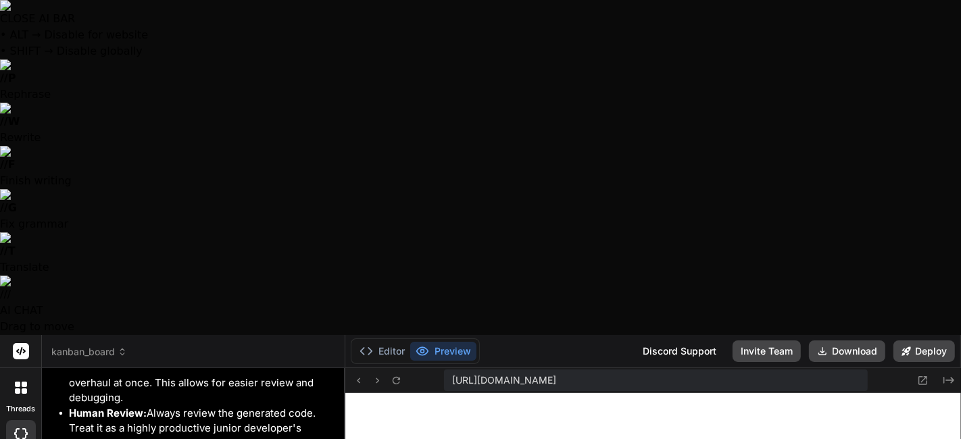
scroll to position [374, 0]
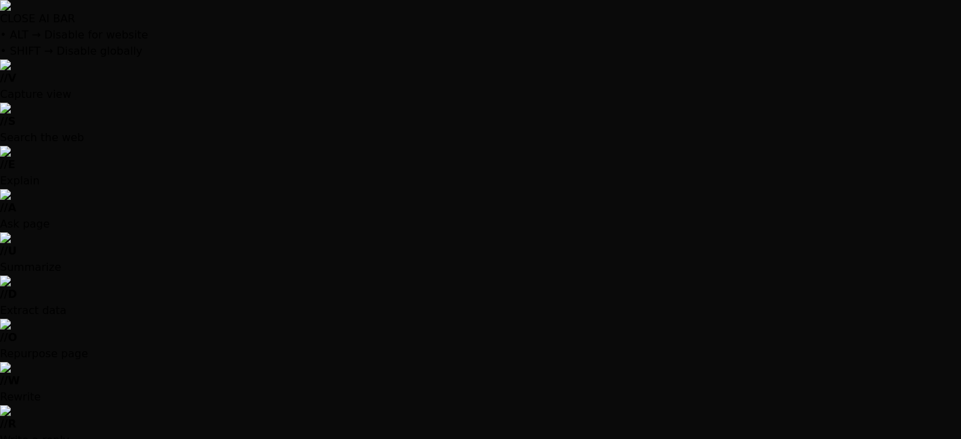
scroll to position [6320, 0]
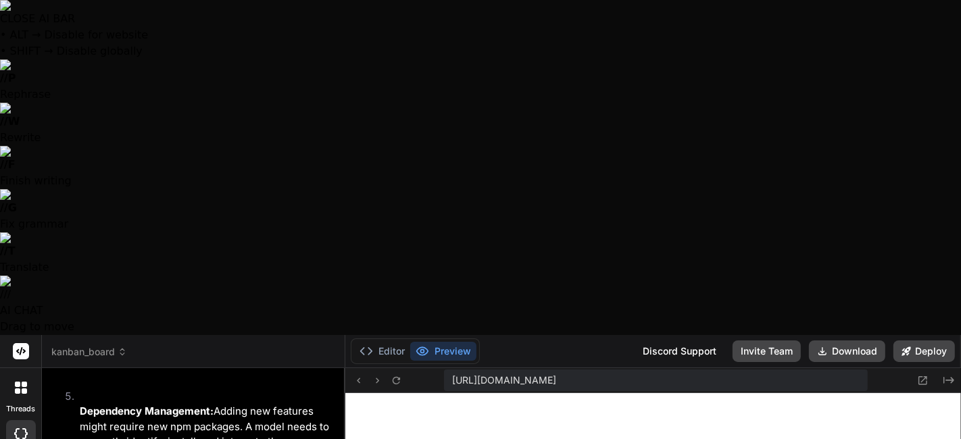
scroll to position [3767, 0]
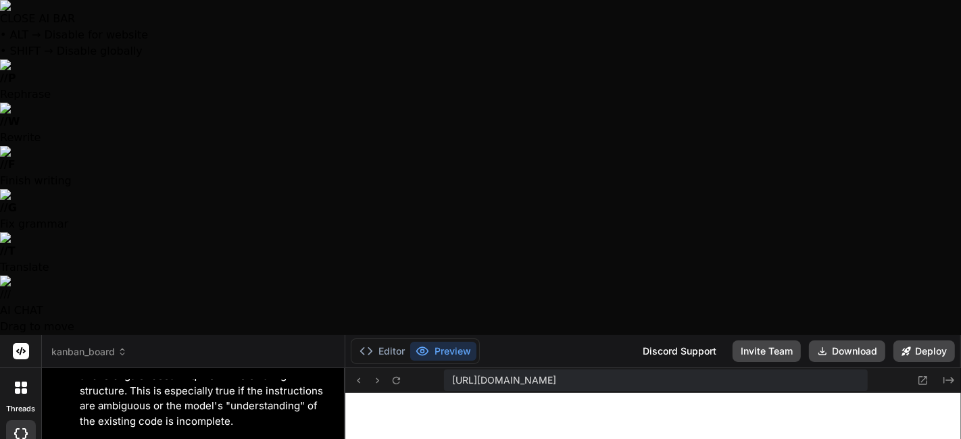
click at [376, 342] on button "Editor" at bounding box center [382, 351] width 56 height 19
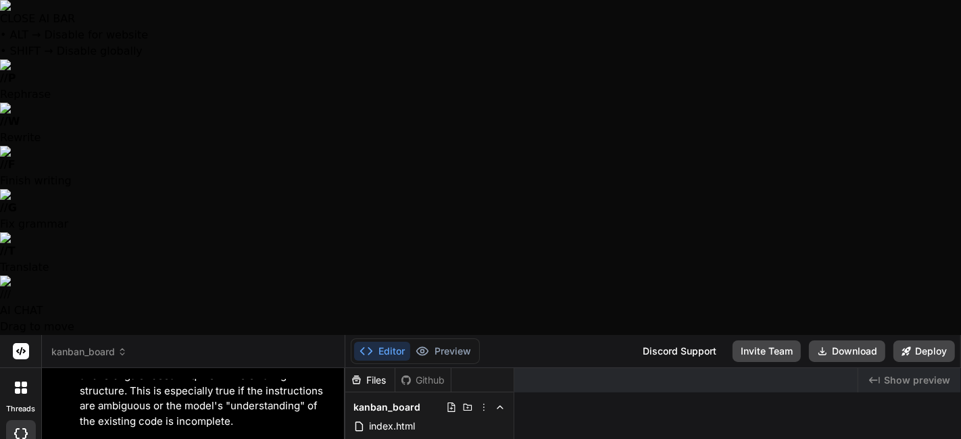
scroll to position [179, 0]
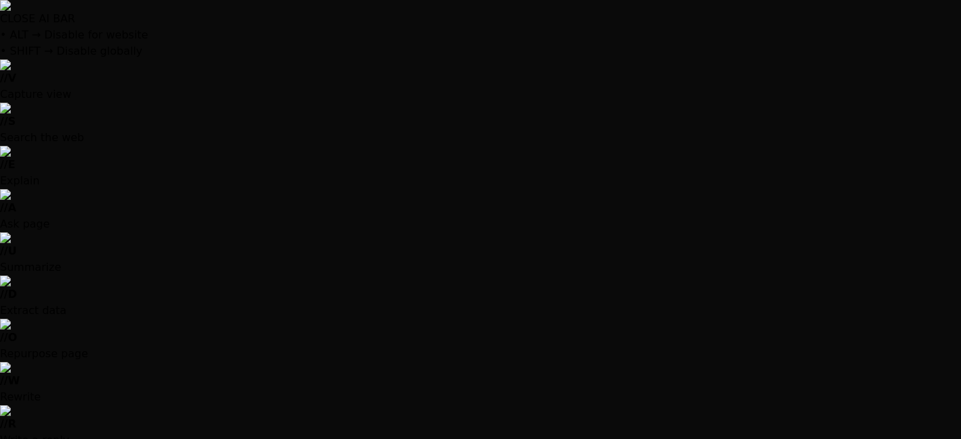
scroll to position [7706, 0]
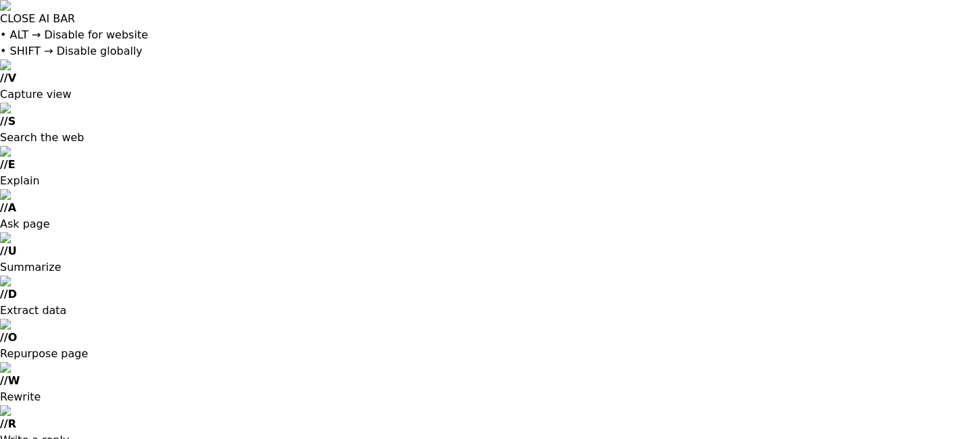
type input "[EMAIL_ADDRESS][DOMAIN_NAME]"
